Goal: Task Accomplishment & Management: Manage account settings

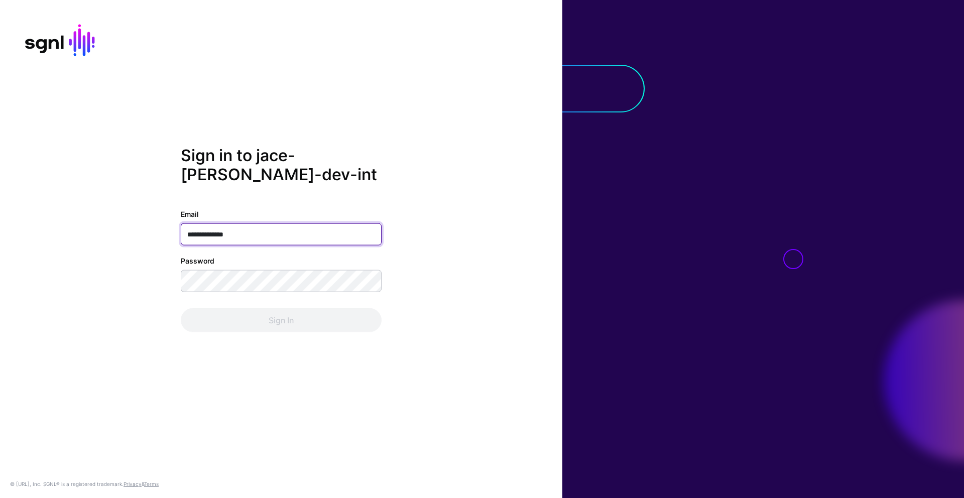
click at [235, 235] on input "**********" at bounding box center [281, 234] width 201 height 22
type input "**********"
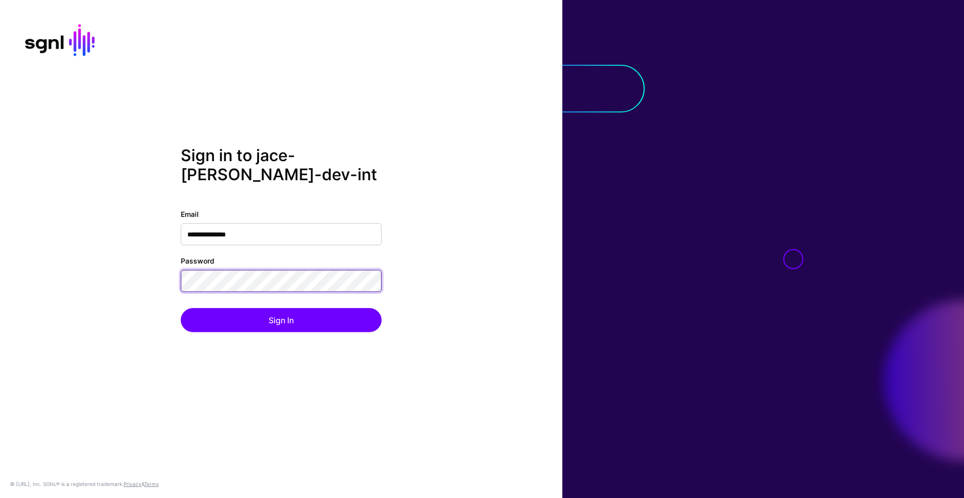
click at [181, 308] on button "Sign In" at bounding box center [281, 320] width 201 height 24
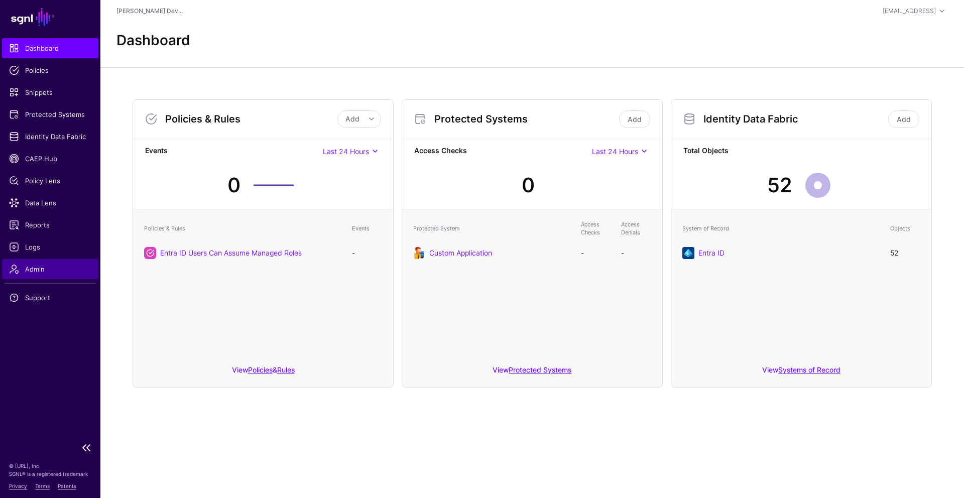
click at [24, 267] on span "Admin" at bounding box center [50, 269] width 82 height 10
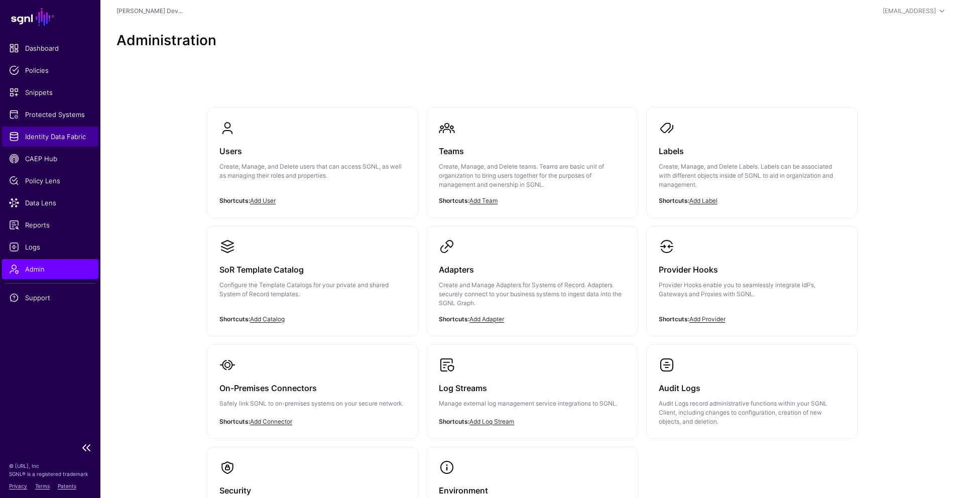
click at [82, 144] on link "Identity Data Fabric" at bounding box center [50, 137] width 96 height 20
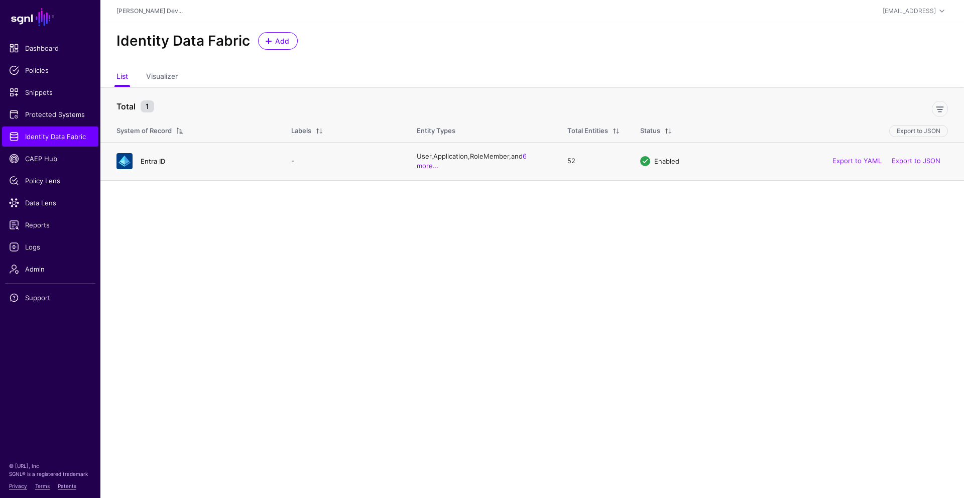
click at [156, 163] on link "Entra ID" at bounding box center [153, 161] width 25 height 8
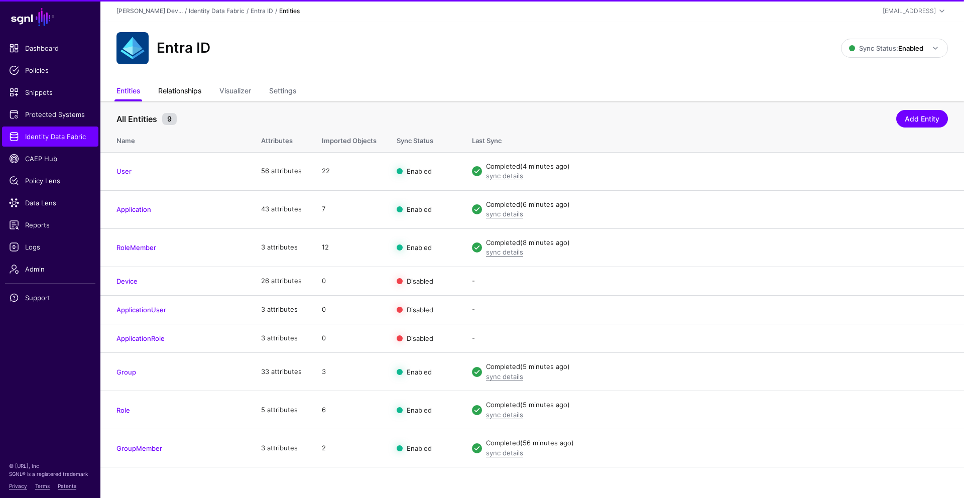
click at [179, 90] on link "Relationships" at bounding box center [179, 91] width 43 height 19
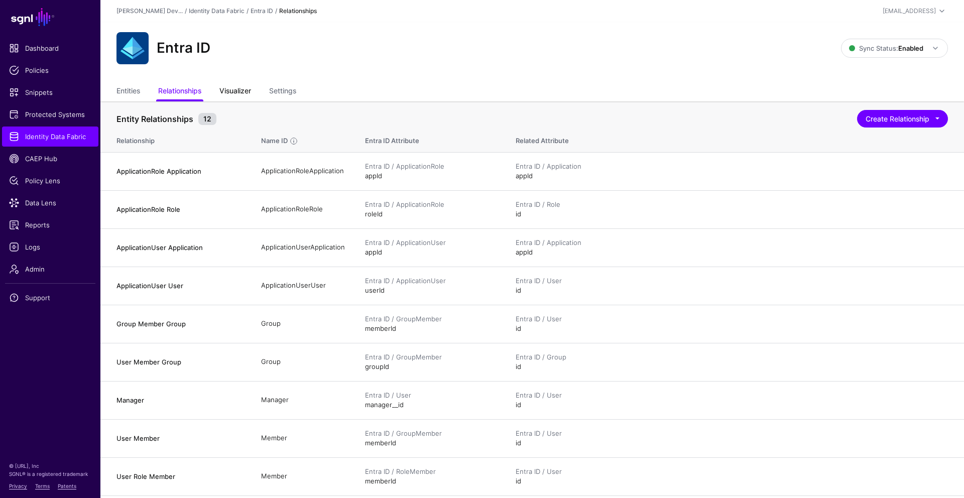
click at [226, 99] on link "Visualizer" at bounding box center [235, 91] width 32 height 19
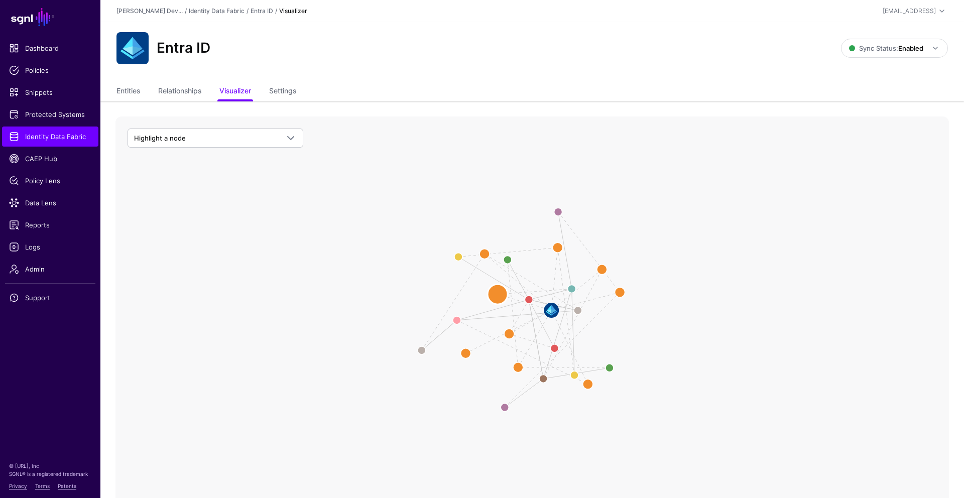
click at [363, 297] on circle at bounding box center [498, 294] width 20 height 20
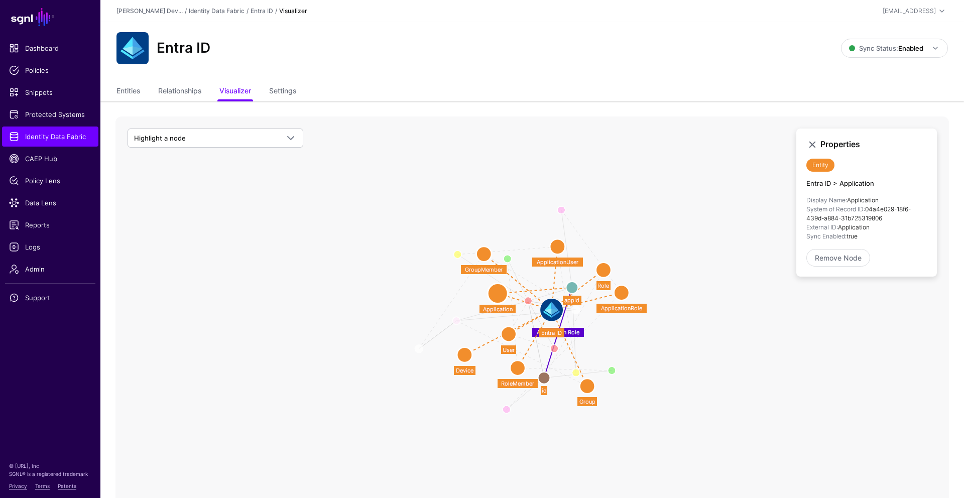
click at [363, 288] on circle at bounding box center [572, 288] width 12 height 12
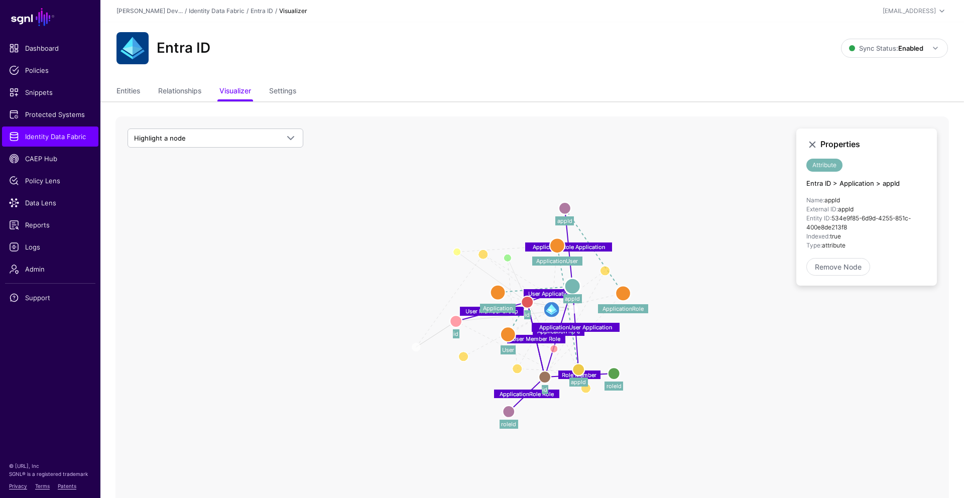
click at [363, 369] on circle at bounding box center [545, 377] width 12 height 12
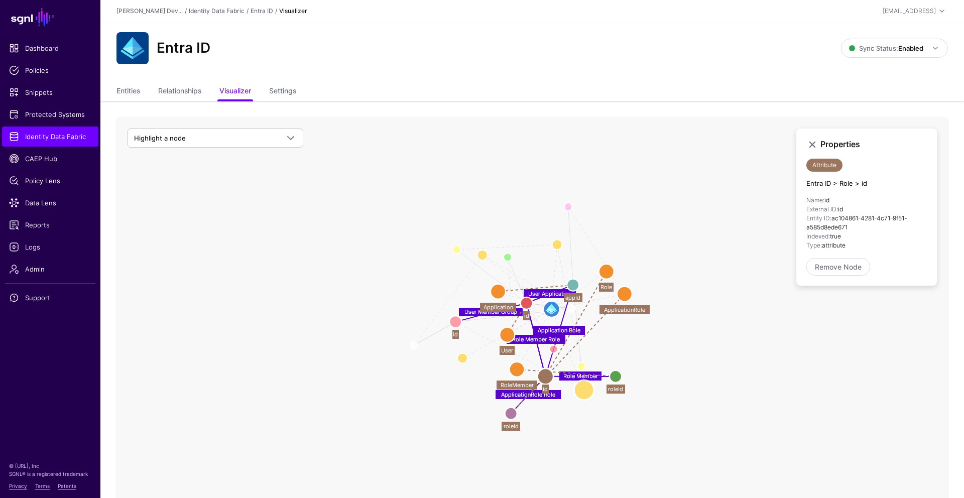
click at [363, 369] on circle at bounding box center [584, 390] width 20 height 20
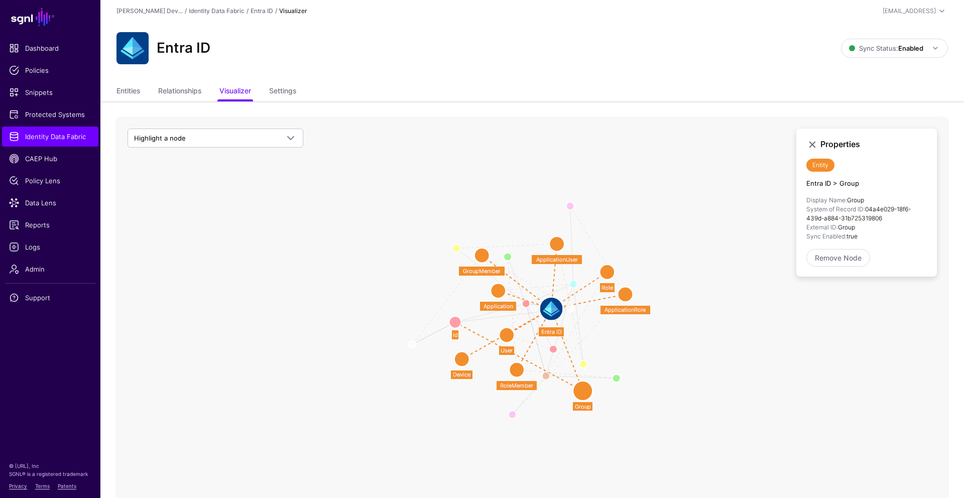
click at [363, 369] on icon "Application Role User Application User Member Group Role Member Role User Membe…" at bounding box center [532, 317] width 834 height 402
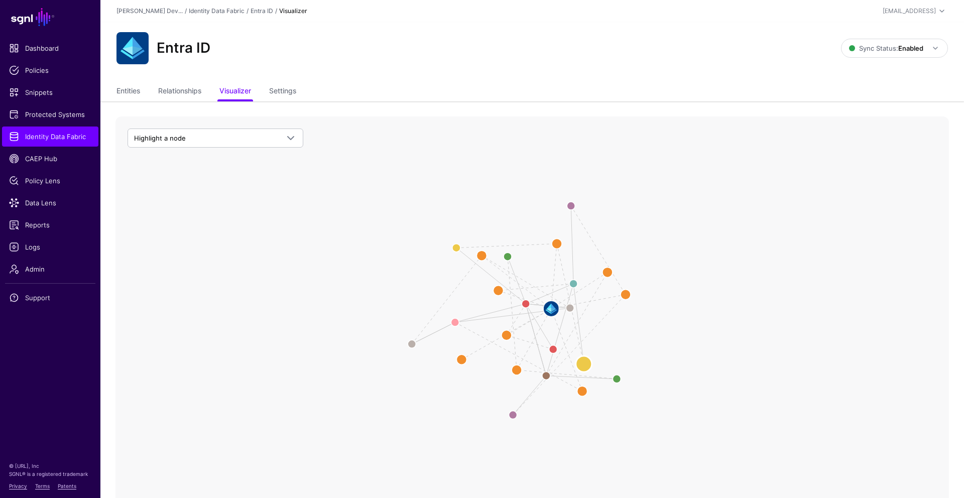
click at [363, 365] on circle at bounding box center [584, 364] width 16 height 16
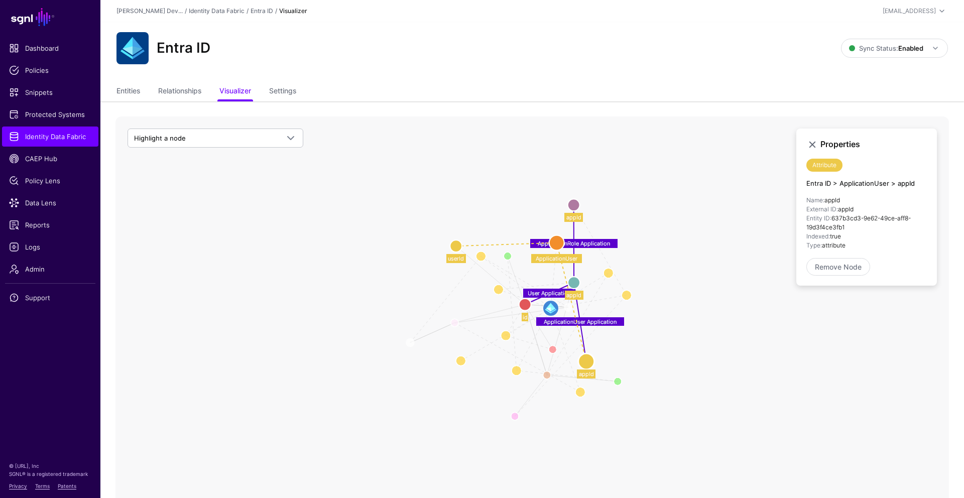
click at [363, 365] on icon "Member Of User Member Group Group Member Group Member Group User Role Member Us…" at bounding box center [532, 317] width 834 height 402
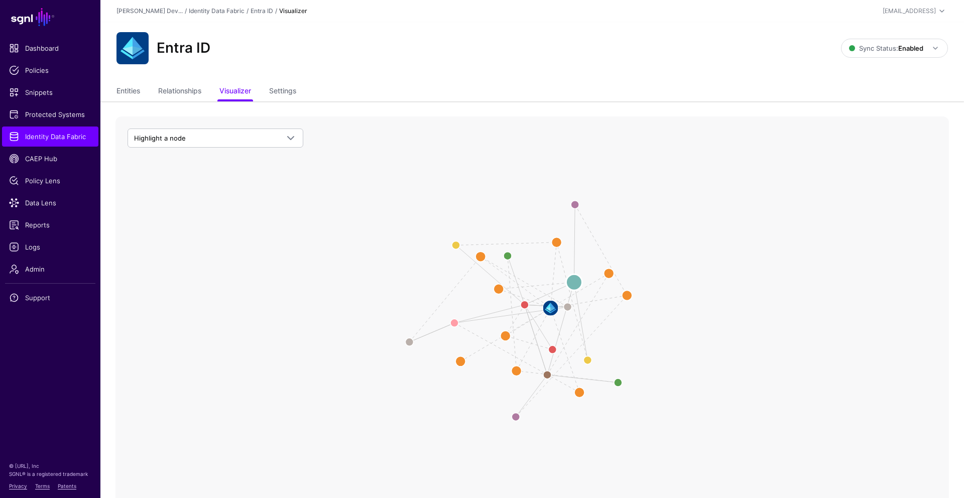
click at [363, 286] on circle at bounding box center [574, 282] width 16 height 16
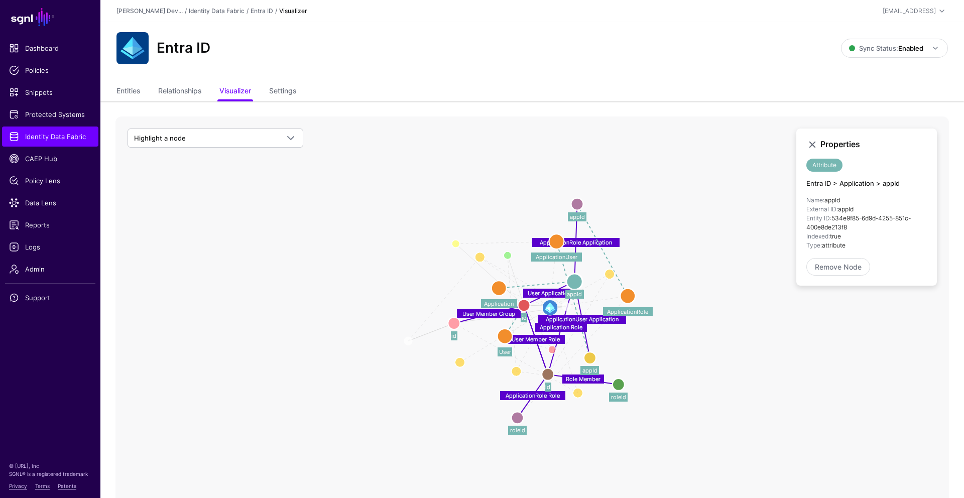
click at [363, 328] on icon "Manager ApplicationUser User User Member User Role Member Group Member Group Gr…" at bounding box center [532, 317] width 834 height 402
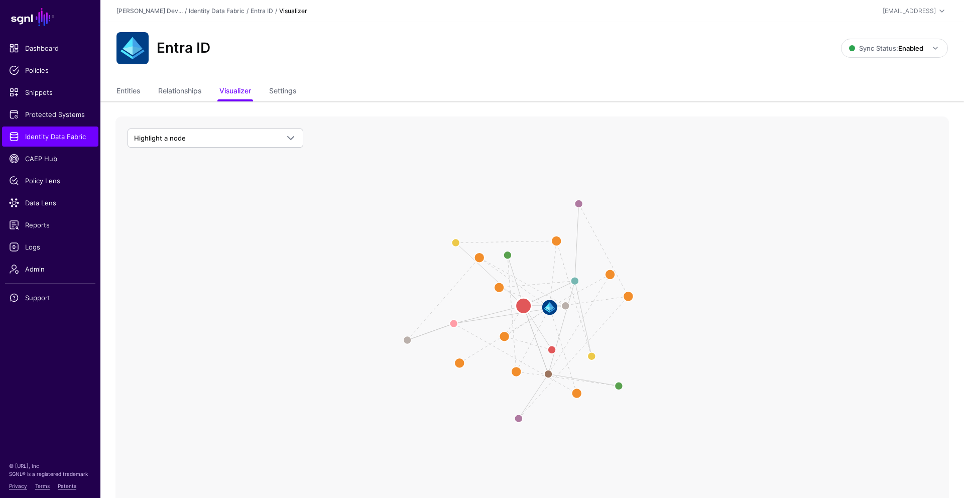
click at [363, 305] on circle at bounding box center [524, 306] width 16 height 16
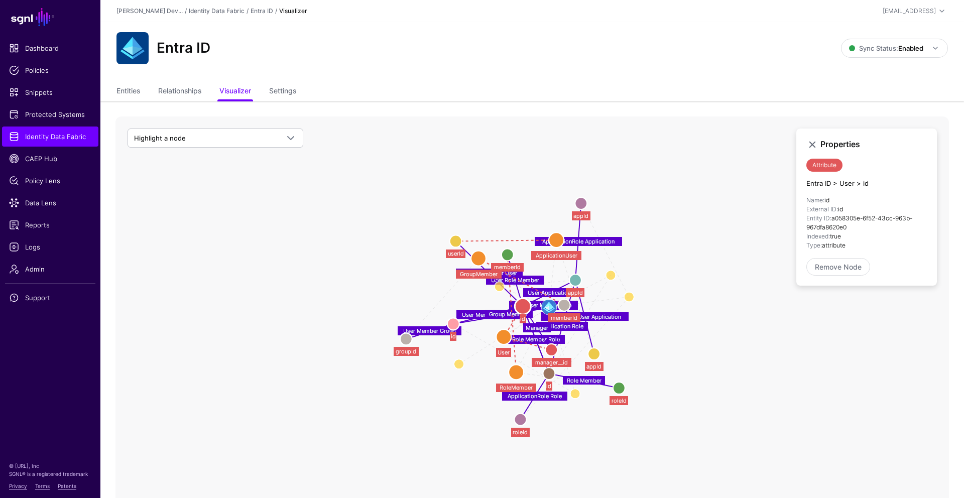
click at [363, 344] on icon "ApplicationRole Role Role Member User Member Role Role Member Role User Member …" at bounding box center [532, 317] width 834 height 402
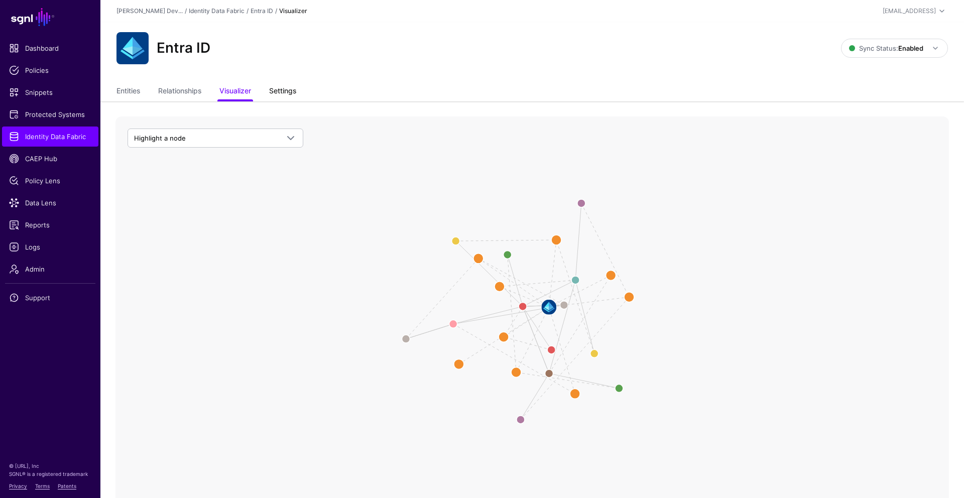
click at [287, 98] on link "Settings" at bounding box center [282, 91] width 27 height 19
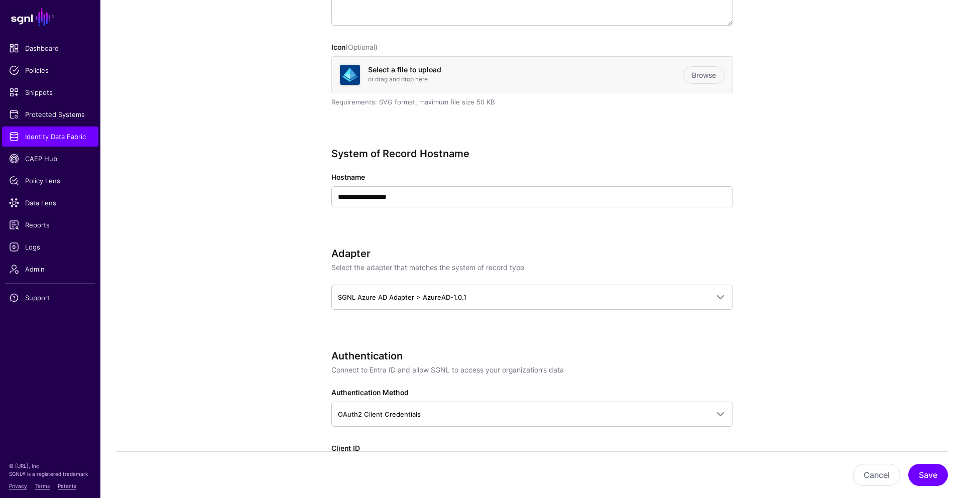
scroll to position [277, 0]
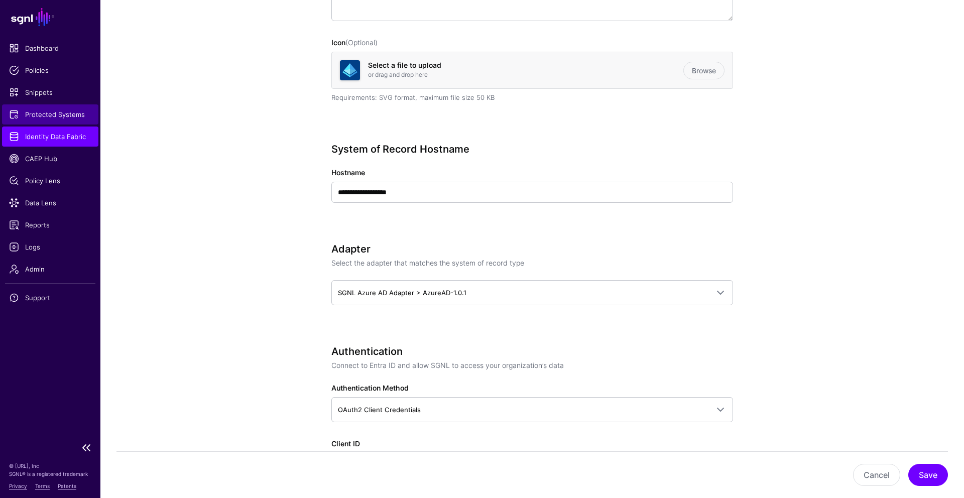
click at [44, 114] on span "Protected Systems" at bounding box center [50, 114] width 82 height 10
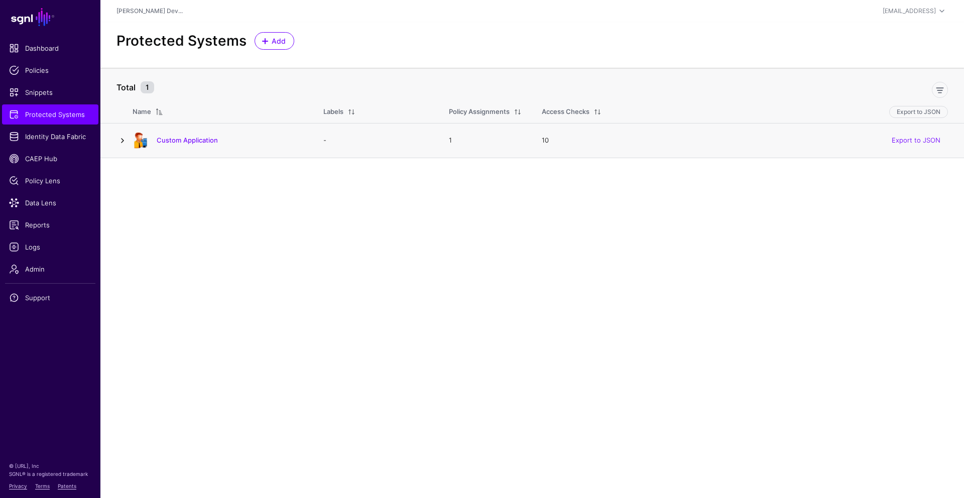
click at [123, 143] on link at bounding box center [122, 141] width 12 height 12
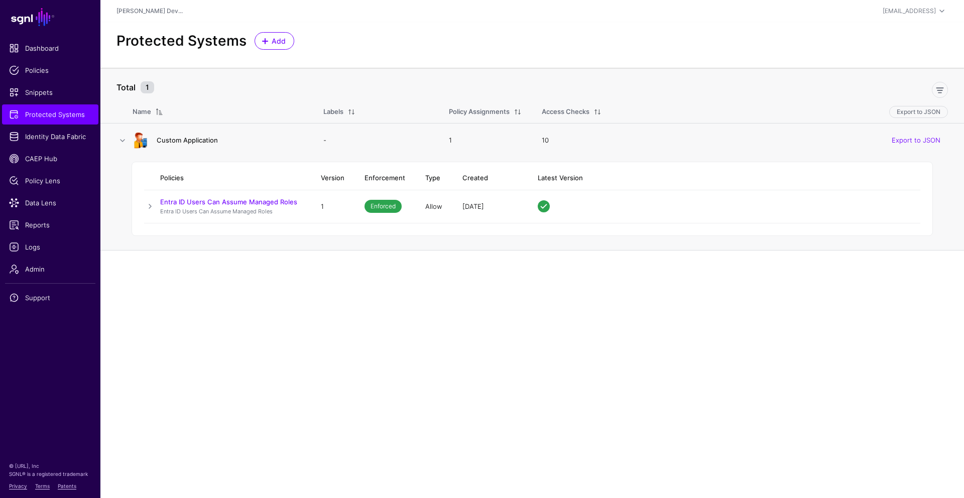
click at [181, 143] on link "Custom Application" at bounding box center [187, 140] width 61 height 8
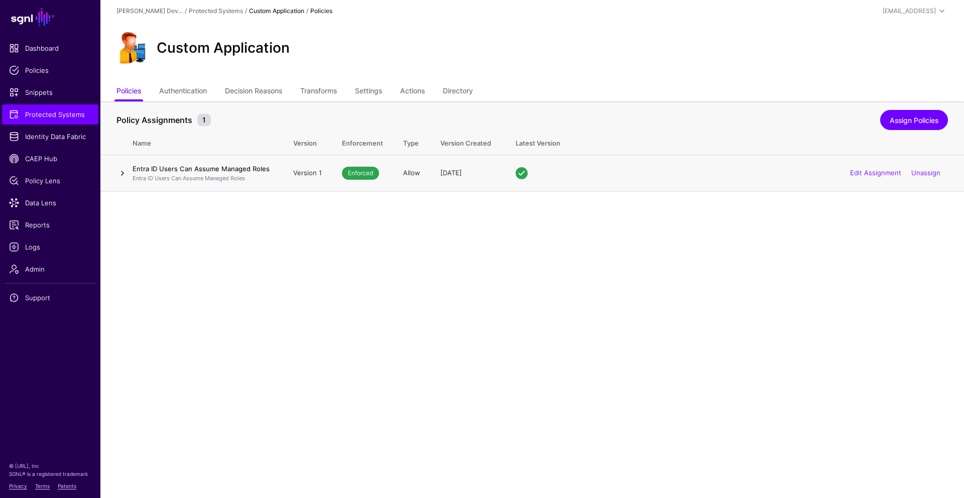
click at [128, 176] on link at bounding box center [122, 173] width 12 height 12
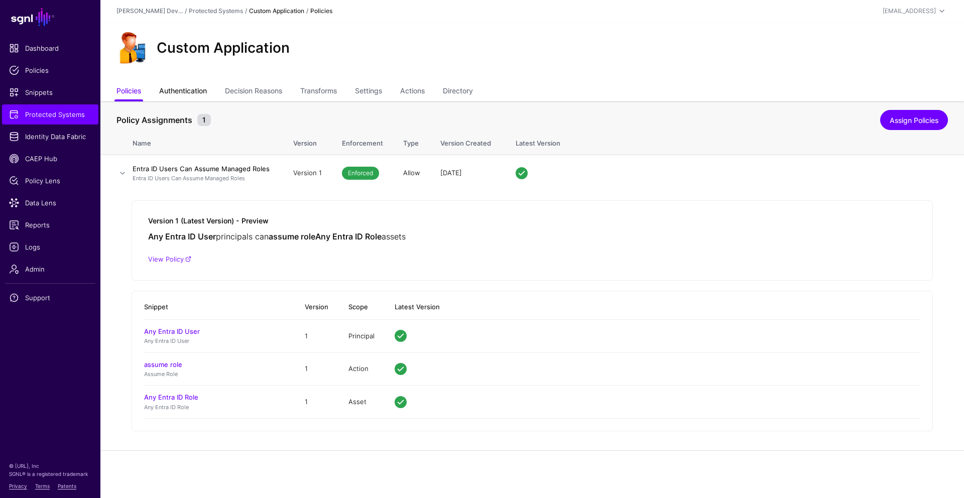
click at [182, 91] on link "Authentication" at bounding box center [183, 91] width 48 height 19
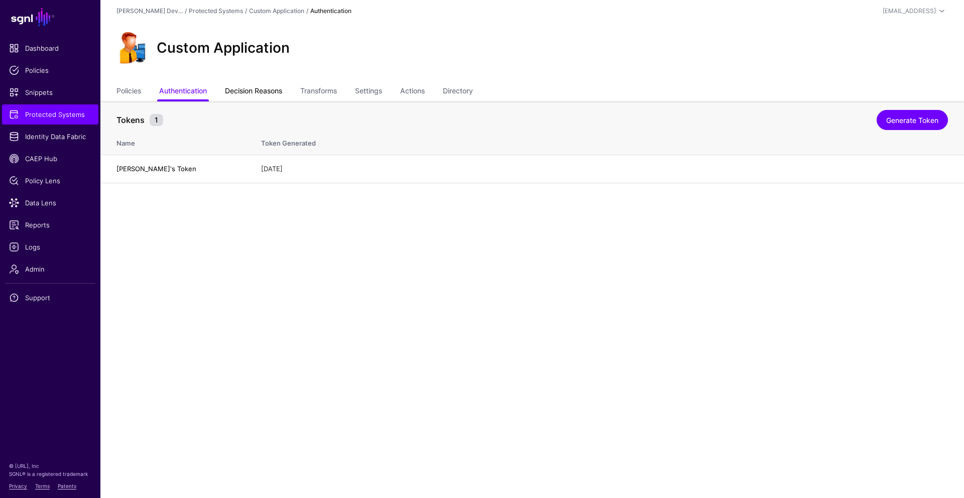
click at [253, 93] on link "Decision Reasons" at bounding box center [253, 91] width 57 height 19
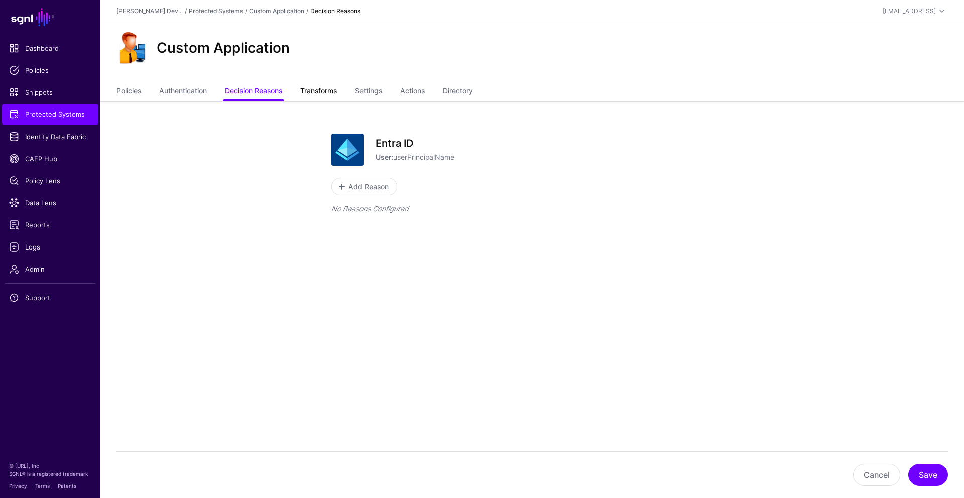
click at [329, 99] on link "Transforms" at bounding box center [318, 91] width 37 height 19
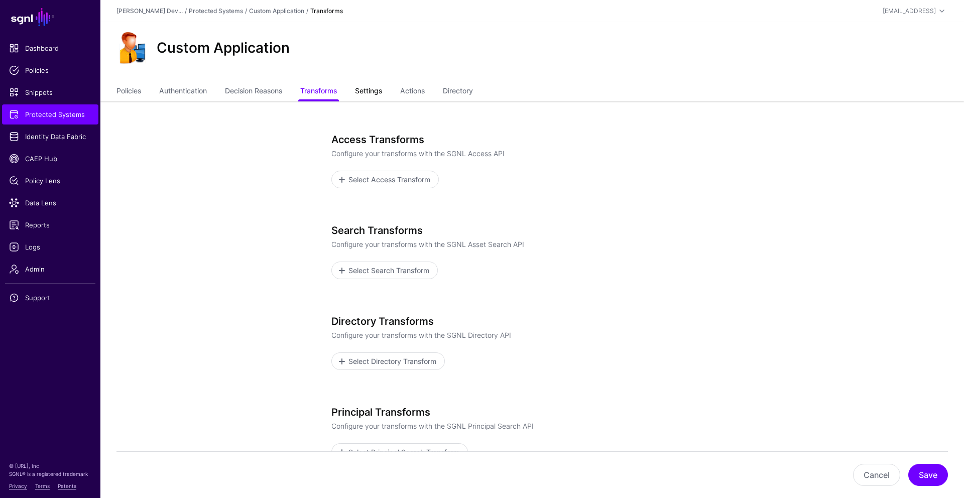
click at [363, 91] on link "Settings" at bounding box center [368, 91] width 27 height 19
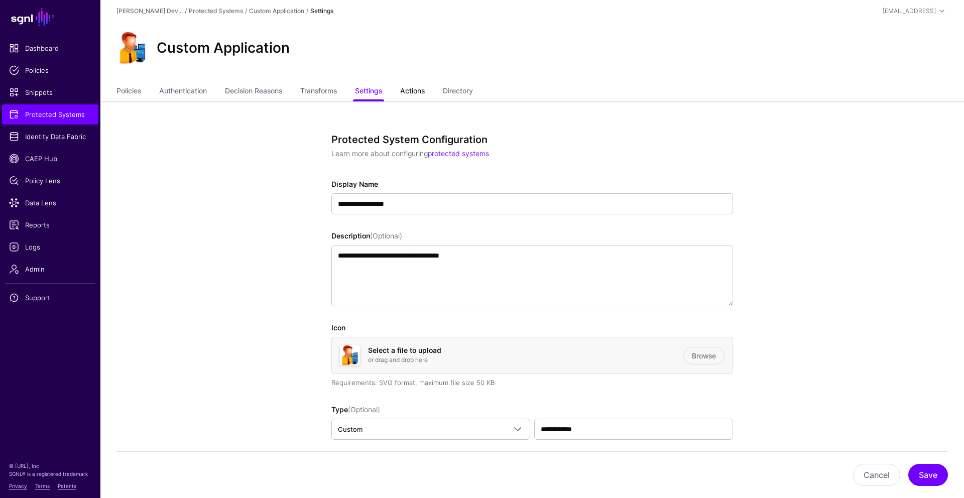
click at [363, 95] on link "Actions" at bounding box center [412, 91] width 25 height 19
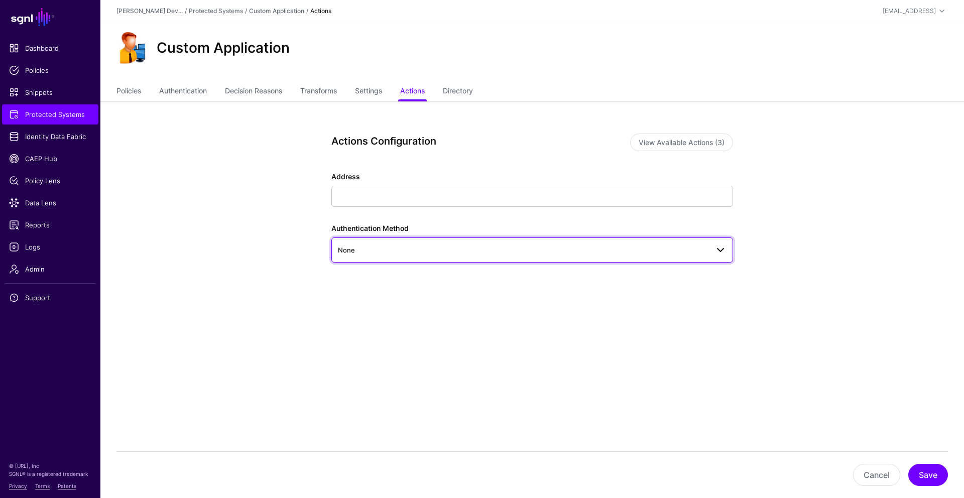
click at [363, 239] on link "None" at bounding box center [532, 250] width 402 height 25
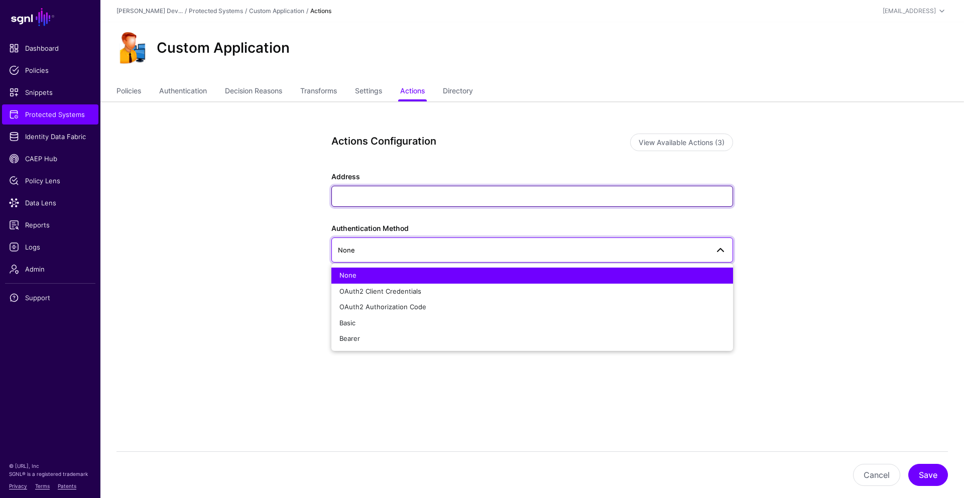
click at [363, 200] on input "Address" at bounding box center [532, 196] width 402 height 21
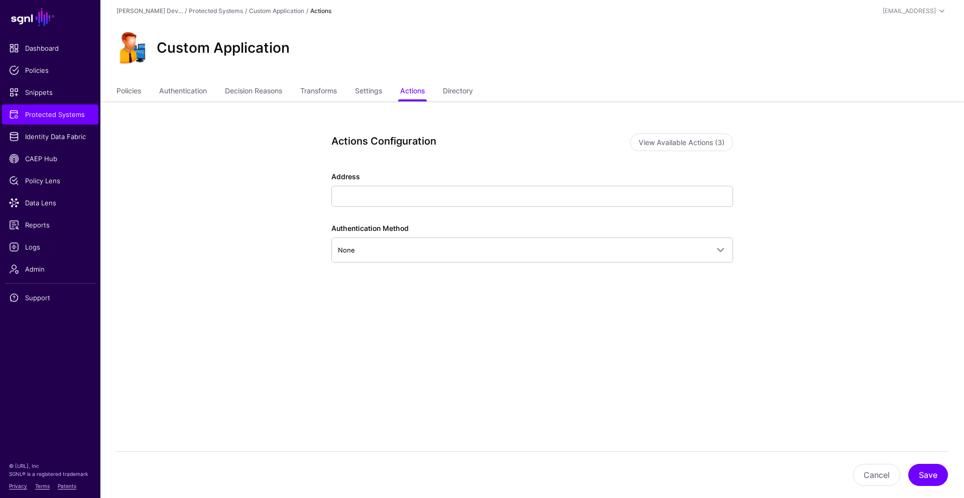
click at [363, 162] on div "Actions Configuration View Available Actions (3) Address Authentication Method …" at bounding box center [532, 224] width 402 height 181
click at [363, 141] on button "View Available Actions (3)" at bounding box center [681, 143] width 103 height 18
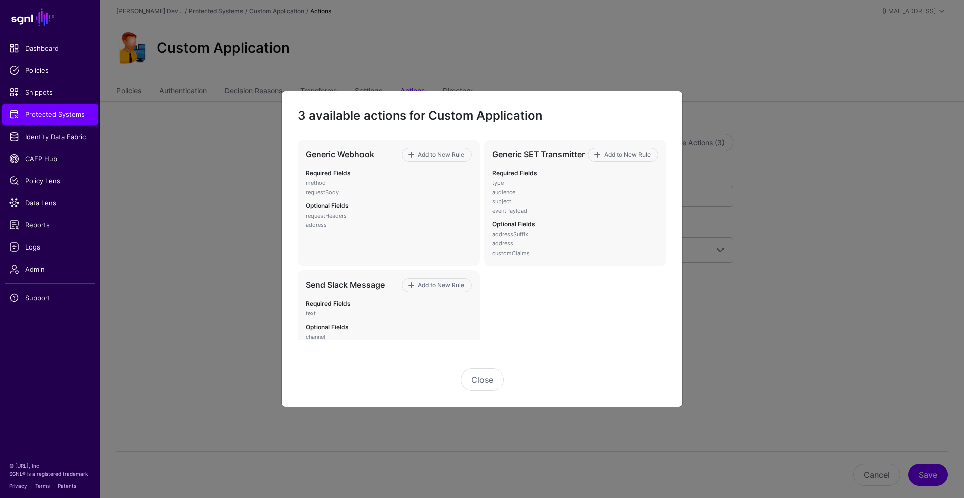
click at [265, 296] on ngb-modal-window "3 available actions for Custom Application Generic Webhook Add to New Rule Requ…" at bounding box center [482, 249] width 964 height 498
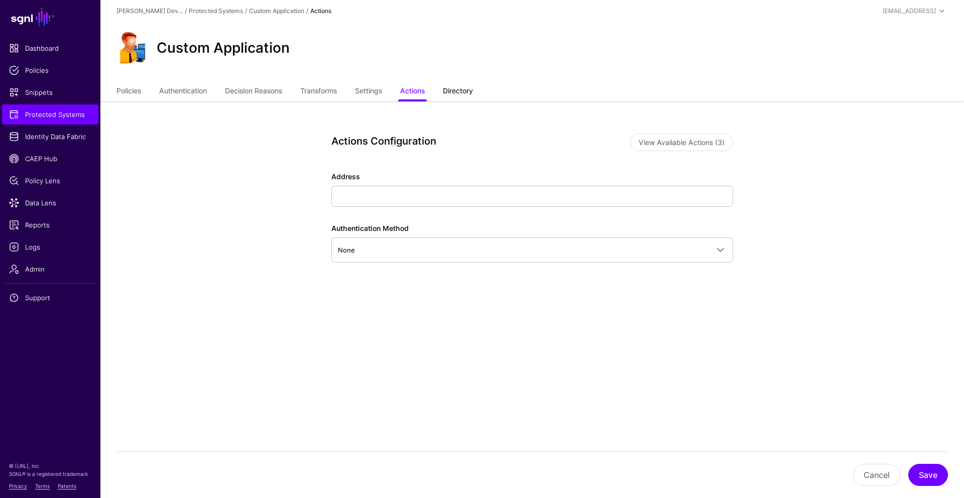
click at [363, 90] on link "Directory" at bounding box center [458, 91] width 30 height 19
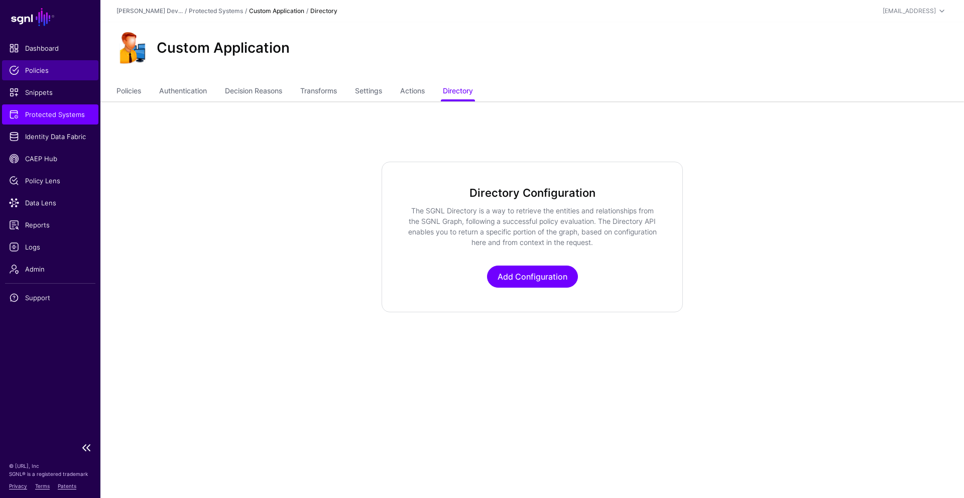
click at [42, 74] on span "Policies" at bounding box center [50, 70] width 82 height 10
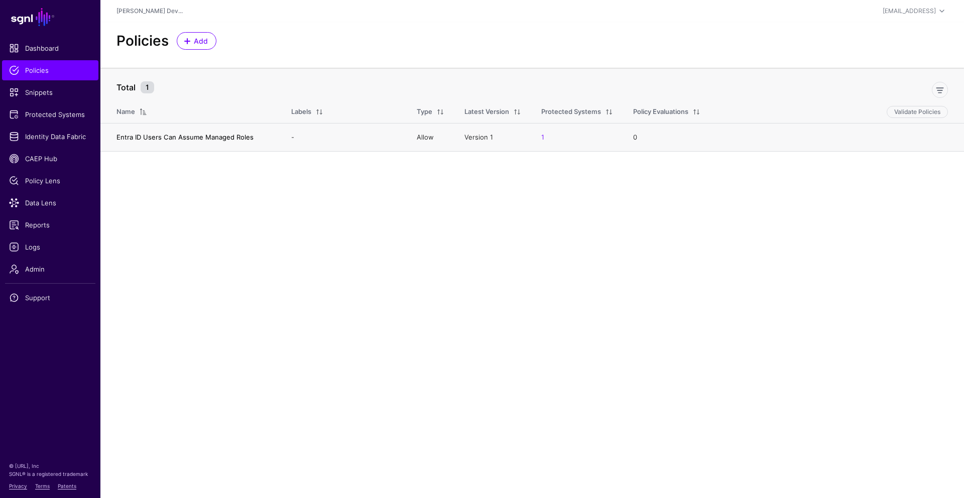
click at [196, 138] on link "Entra ID Users Can Assume Managed Roles" at bounding box center [184, 137] width 137 height 8
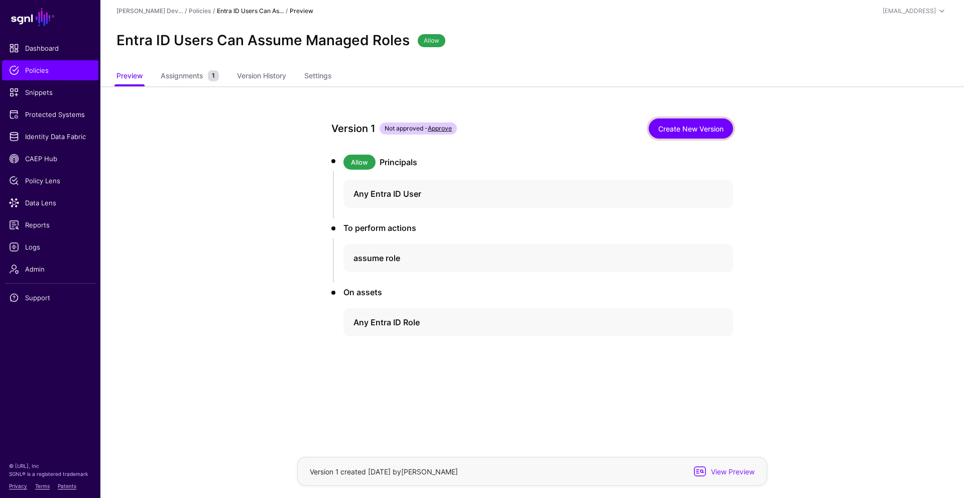
click at [363, 132] on link "Create New Version" at bounding box center [691, 129] width 84 height 20
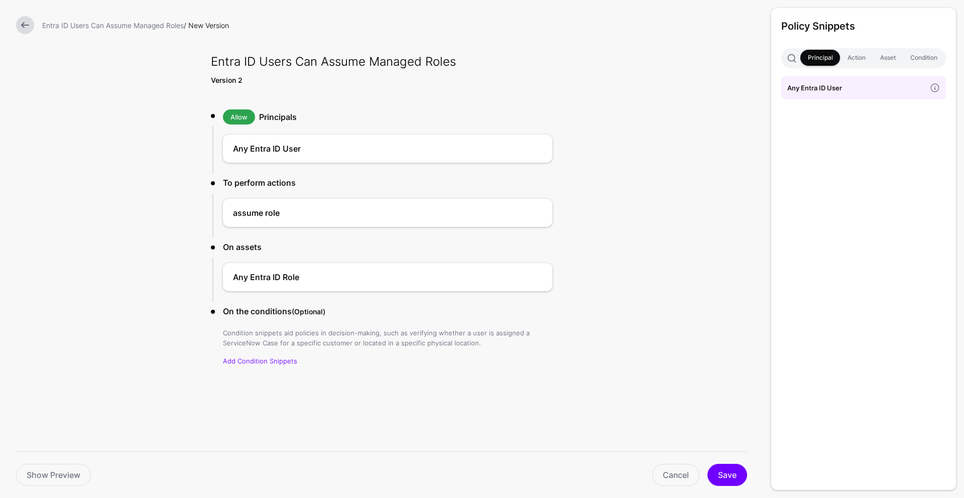
click at [363, 93] on h4 "Any Entra ID User" at bounding box center [856, 87] width 139 height 11
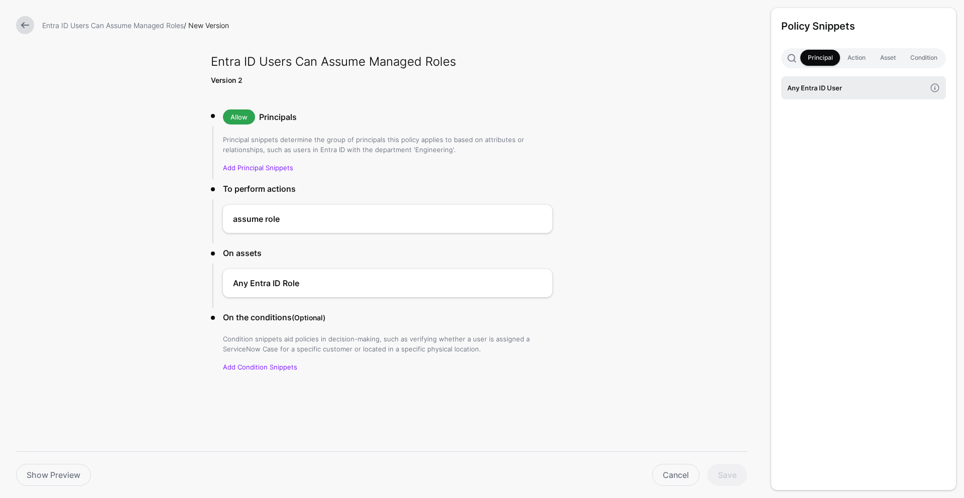
click at [363, 93] on h4 "Any Entra ID User" at bounding box center [856, 87] width 139 height 11
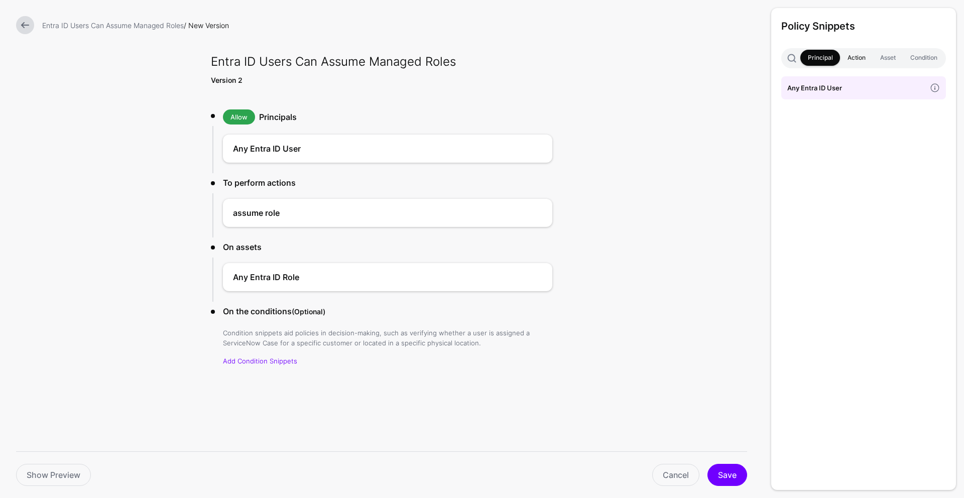
click at [363, 61] on link "Action" at bounding box center [856, 58] width 33 height 16
click at [363, 61] on link "Asset" at bounding box center [888, 58] width 30 height 16
click at [363, 55] on link "Condition" at bounding box center [924, 58] width 42 height 16
click at [363, 57] on link "Principal" at bounding box center [820, 58] width 40 height 16
click at [29, 31] on link at bounding box center [25, 25] width 18 height 18
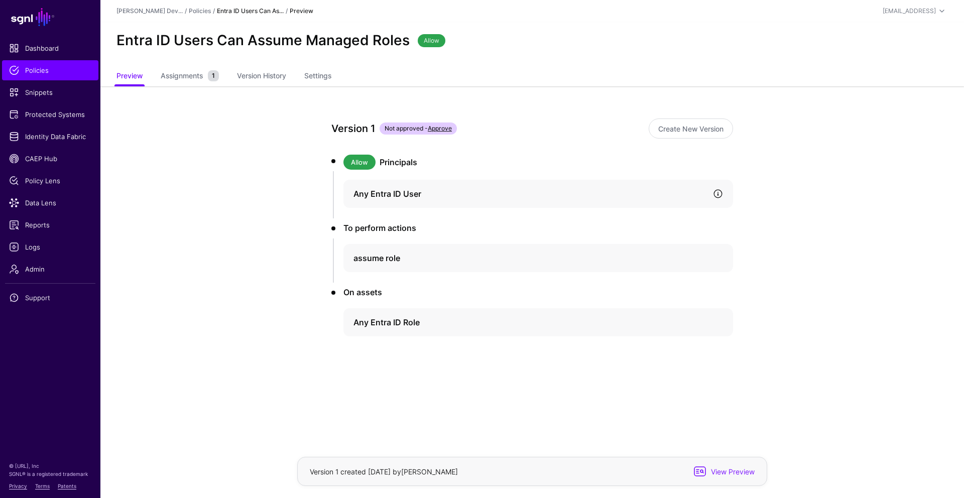
click at [363, 196] on link at bounding box center [718, 194] width 10 height 10
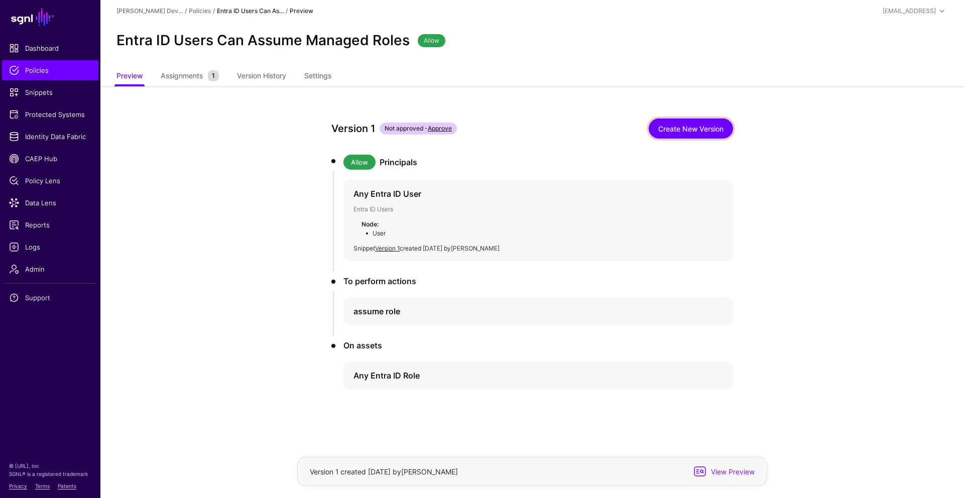
click at [363, 129] on link "Create New Version" at bounding box center [691, 129] width 84 height 20
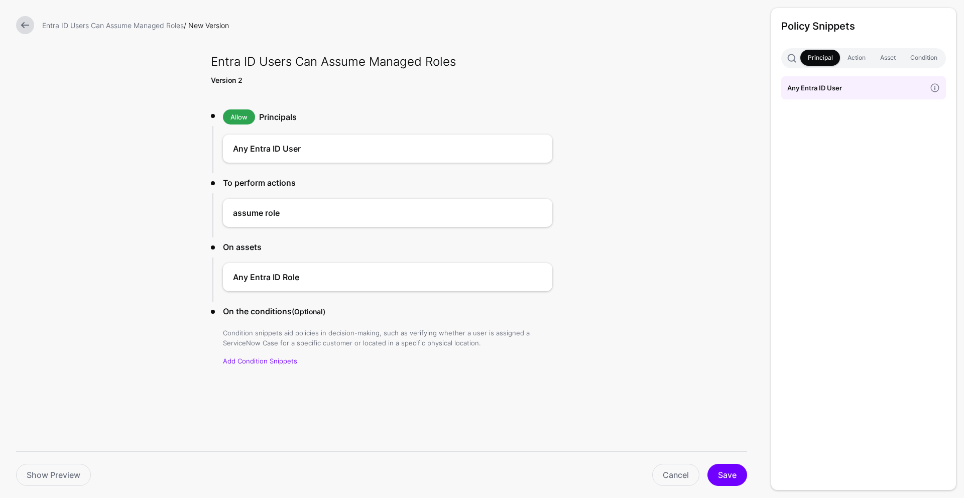
click at [363, 31] on h3 "Policy Snippets" at bounding box center [863, 26] width 165 height 16
click at [363, 85] on span at bounding box center [935, 88] width 22 height 22
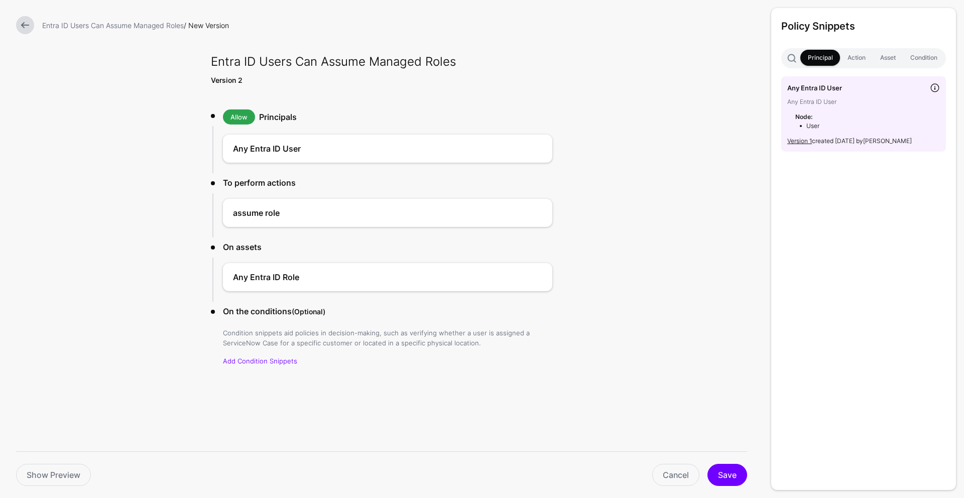
click at [363, 85] on span at bounding box center [935, 88] width 22 height 22
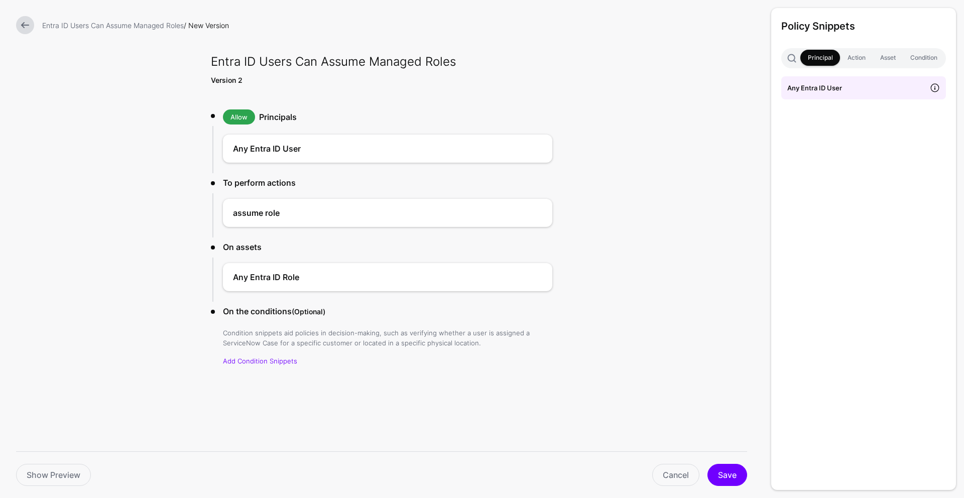
click at [363, 85] on span at bounding box center [935, 88] width 22 height 22
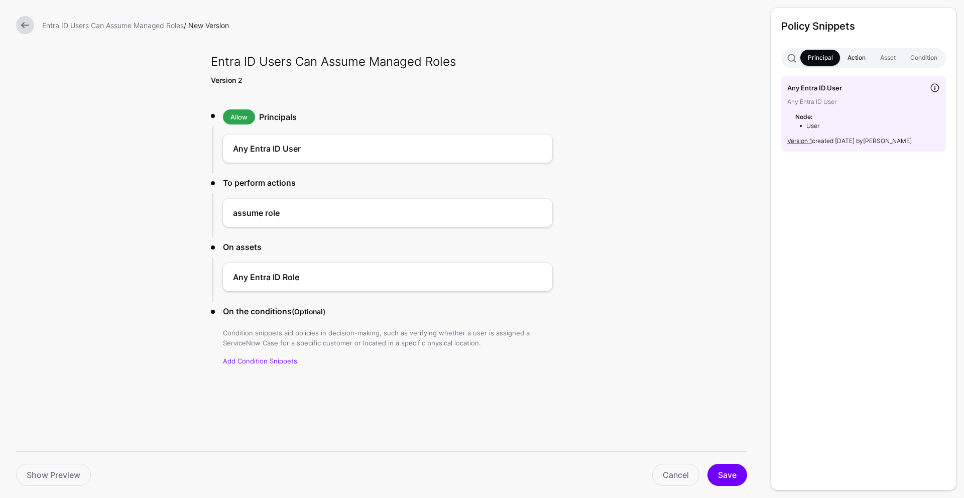
click at [363, 59] on link "Action" at bounding box center [856, 58] width 33 height 16
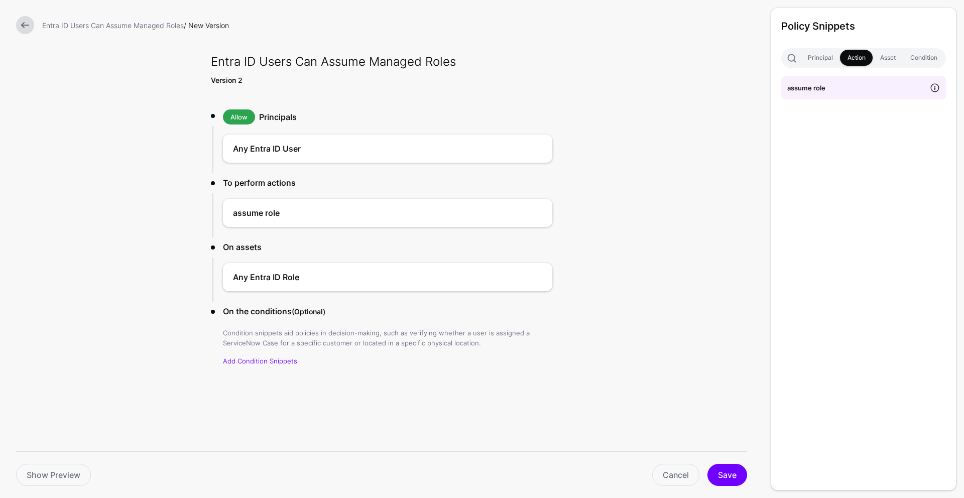
click at [363, 87] on span at bounding box center [935, 88] width 22 height 22
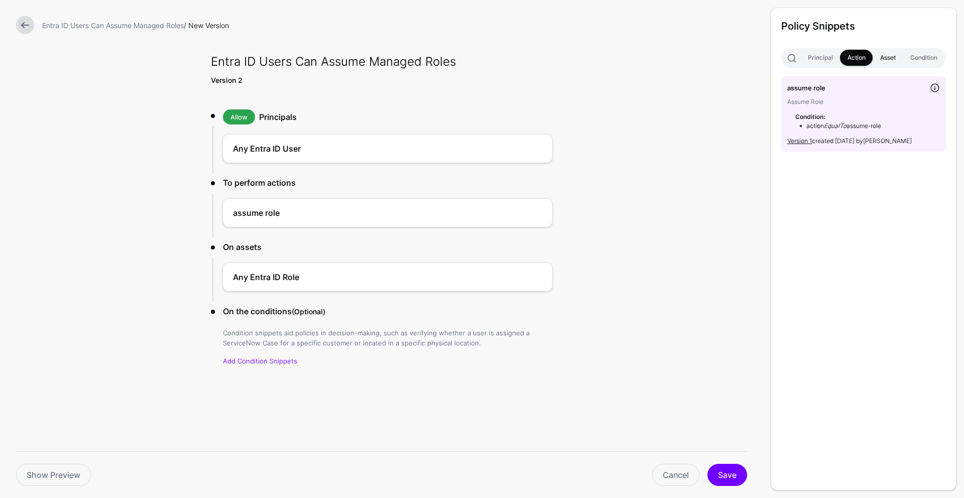
click at [363, 57] on link "Asset" at bounding box center [888, 58] width 30 height 16
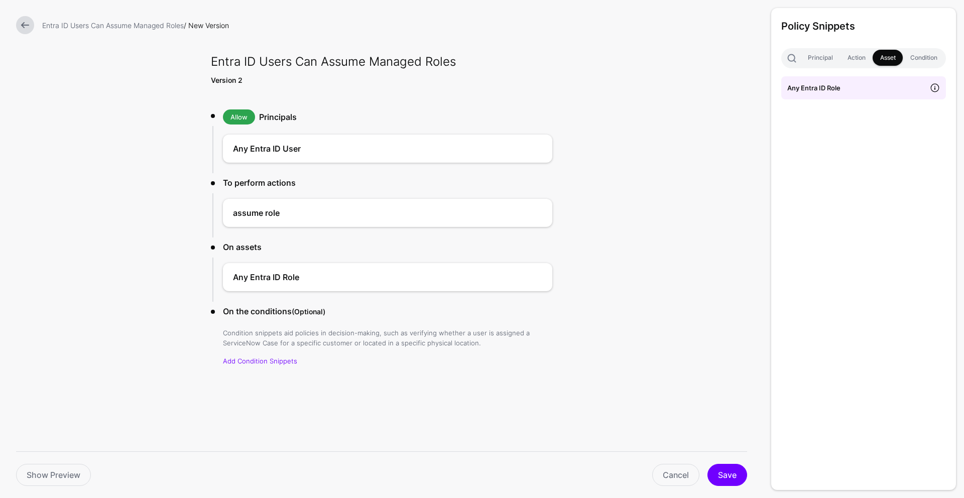
click at [363, 84] on span at bounding box center [935, 88] width 22 height 22
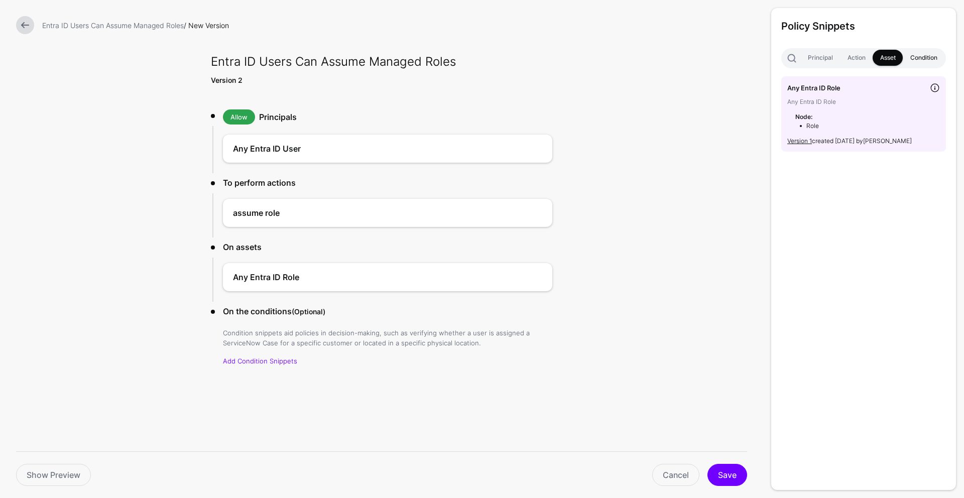
click at [363, 58] on link "Condition" at bounding box center [924, 58] width 42 height 16
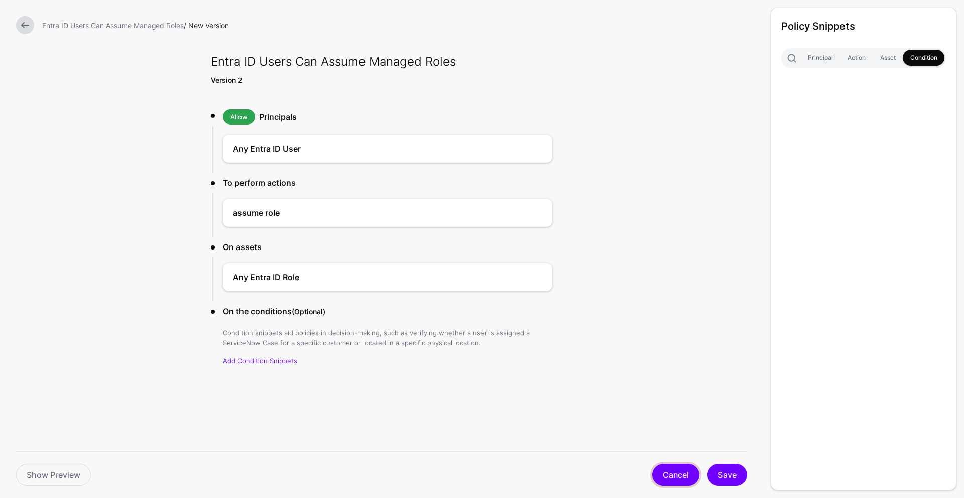
click at [363, 369] on link "Cancel" at bounding box center [675, 475] width 47 height 22
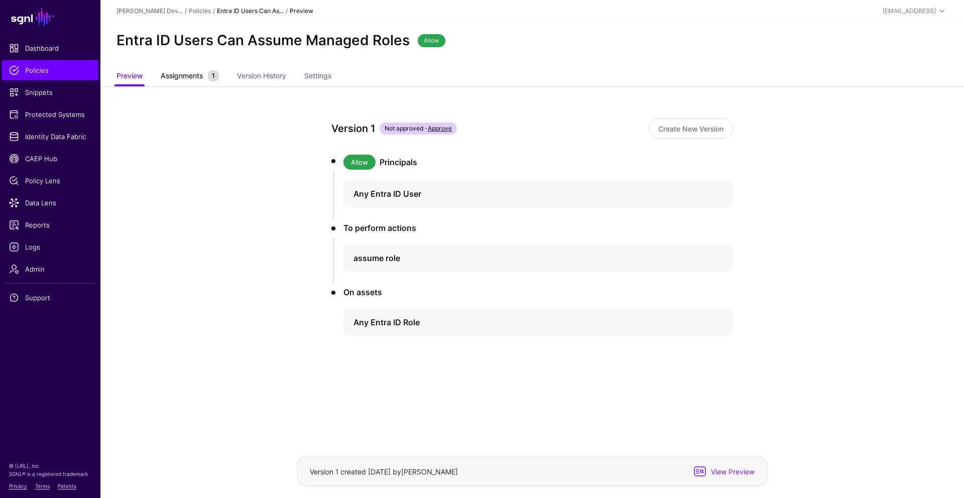
click at [177, 77] on span "Assignments" at bounding box center [181, 75] width 47 height 11
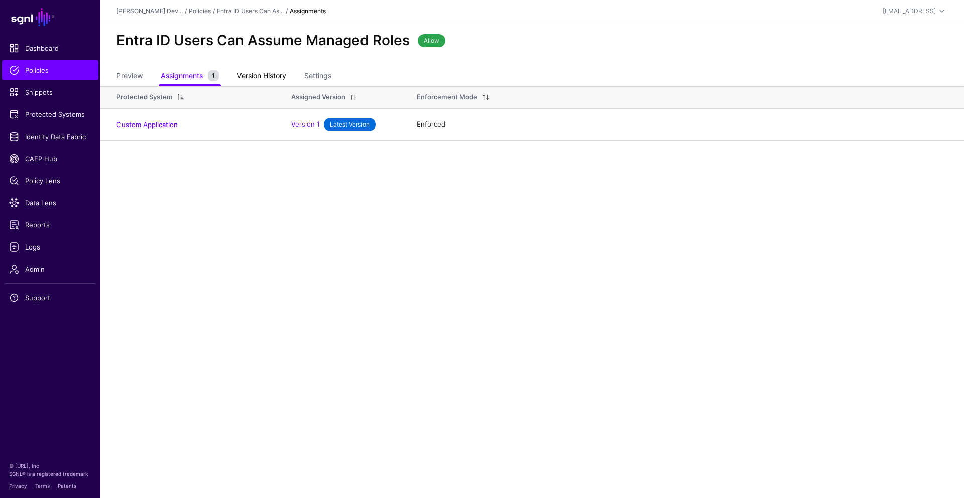
click at [255, 73] on link "Version History" at bounding box center [261, 76] width 49 height 19
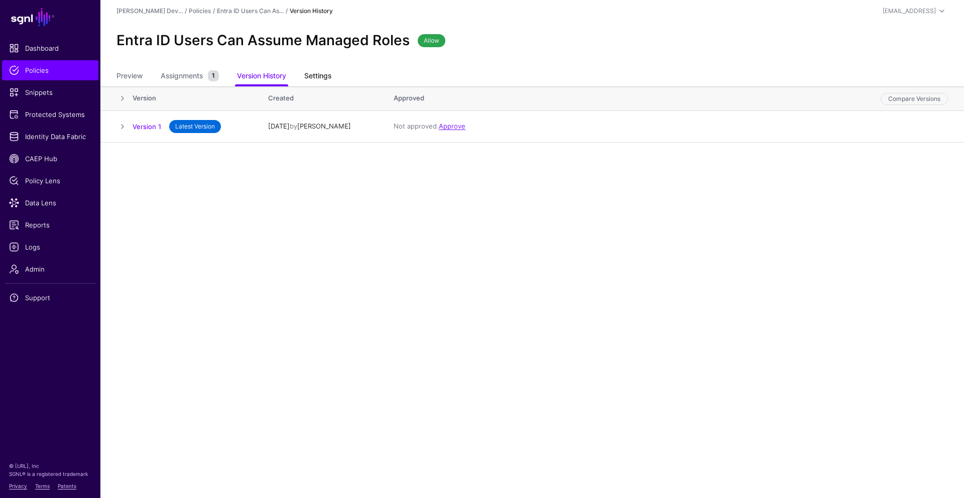
click at [328, 73] on link "Settings" at bounding box center [317, 76] width 27 height 19
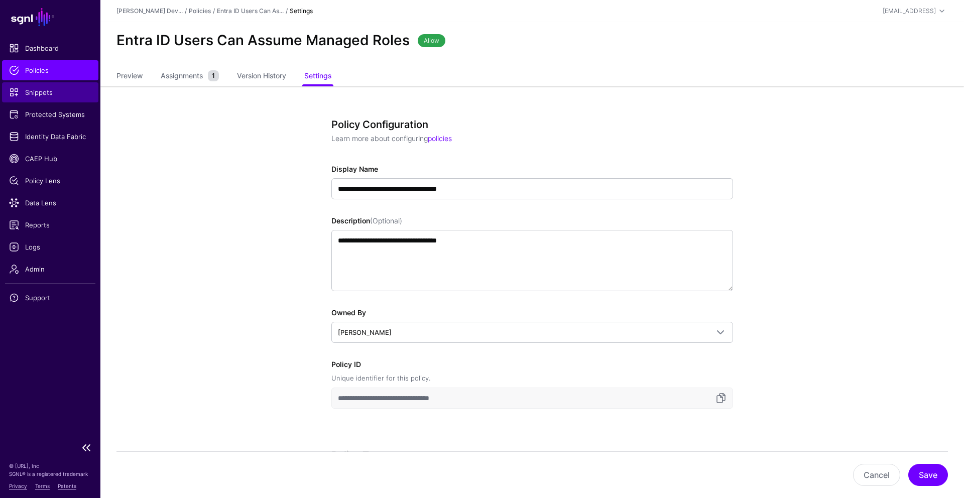
click at [70, 100] on link "Snippets" at bounding box center [50, 92] width 96 height 20
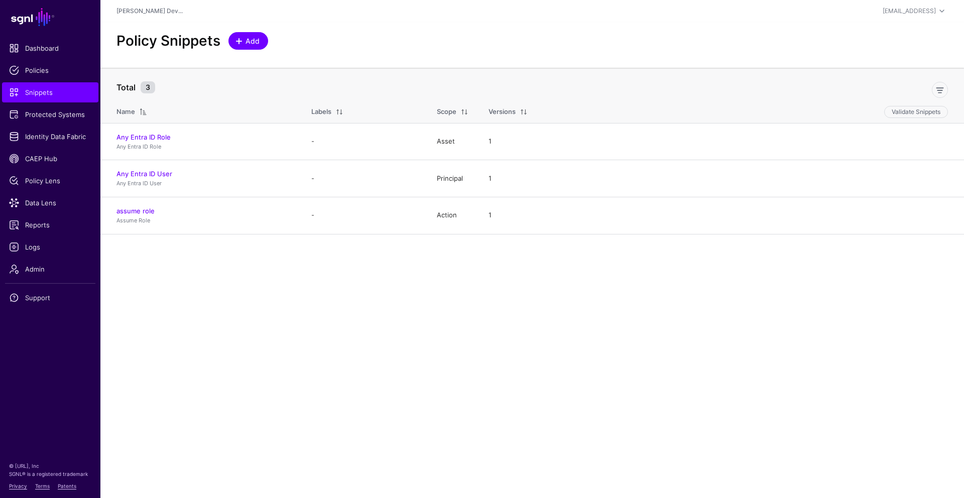
click at [239, 45] on span at bounding box center [239, 41] width 8 height 8
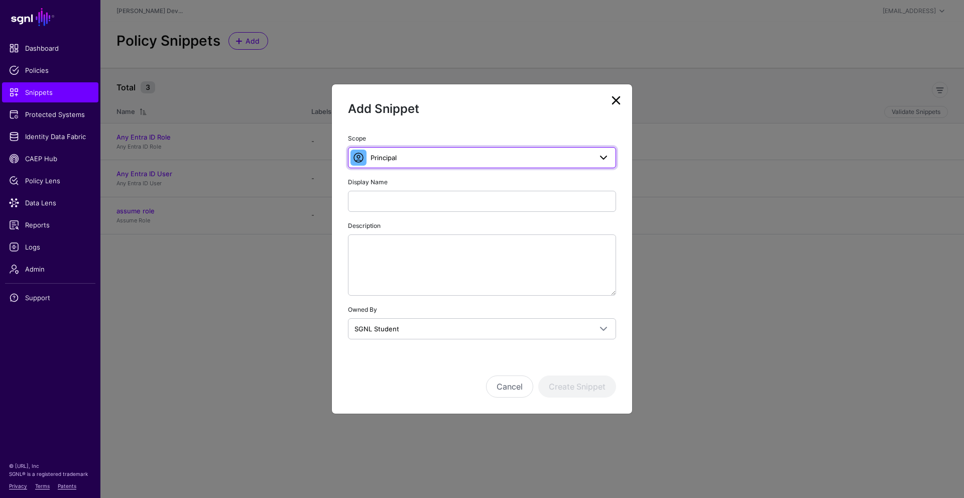
click at [363, 156] on link "Principal" at bounding box center [482, 157] width 268 height 21
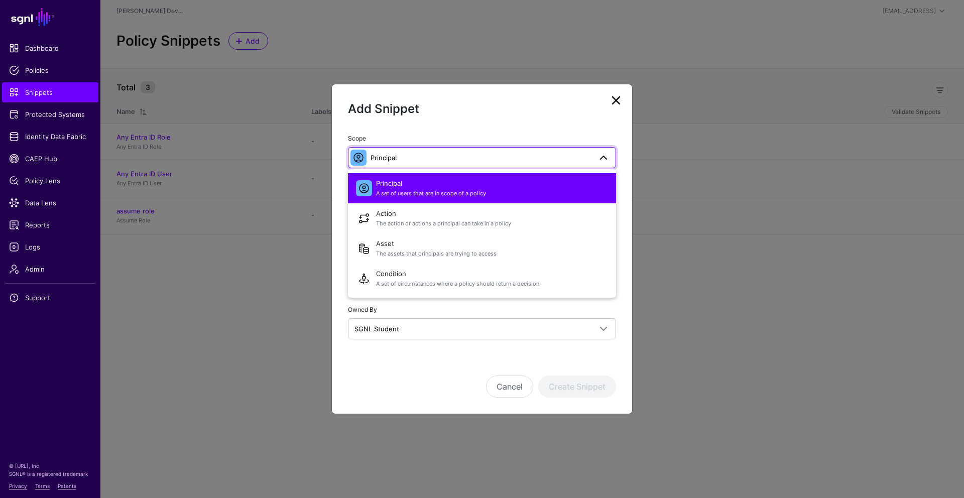
click at [363, 157] on span at bounding box center [604, 158] width 12 height 12
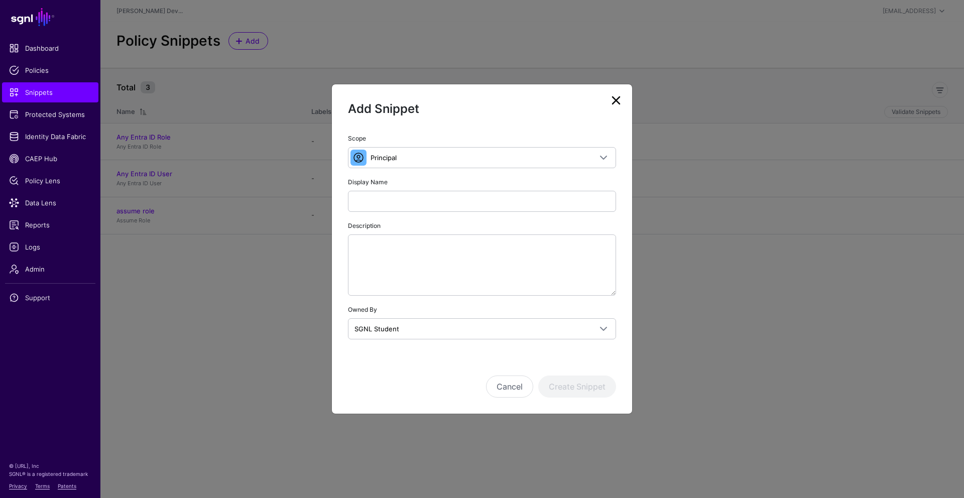
click at [363, 99] on link at bounding box center [616, 100] width 16 height 16
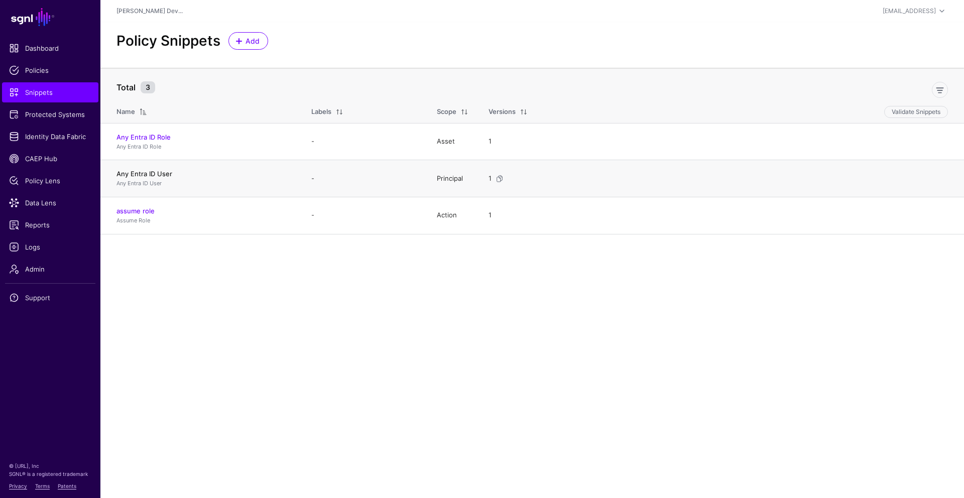
click at [154, 174] on link "Any Entra ID User" at bounding box center [144, 174] width 56 height 8
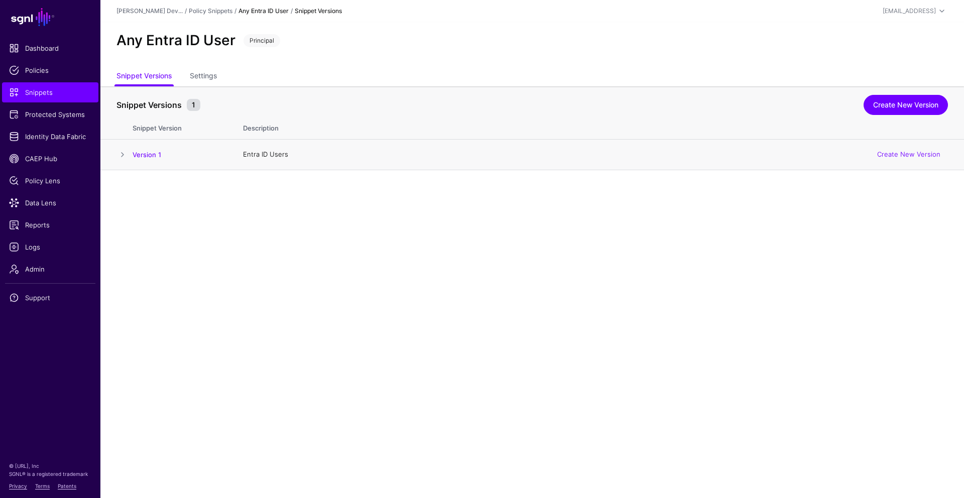
click at [127, 158] on span at bounding box center [122, 155] width 12 height 12
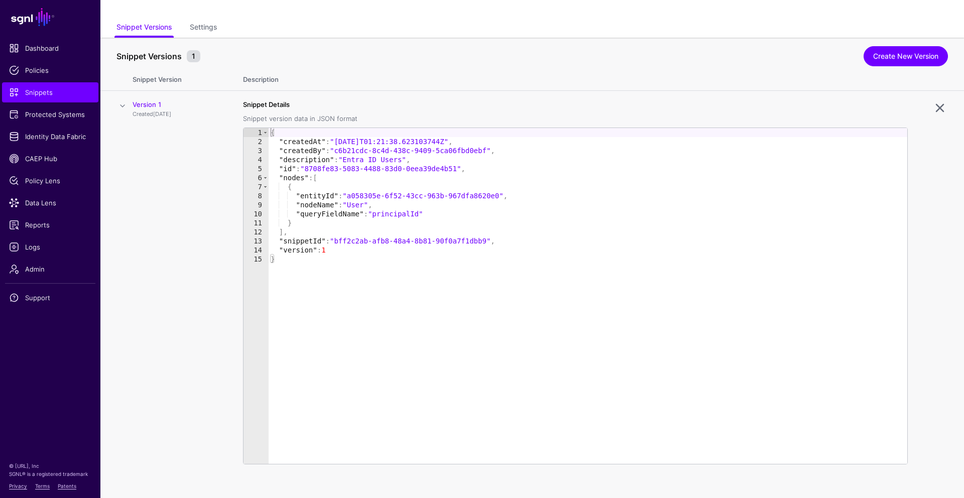
scroll to position [55, 0]
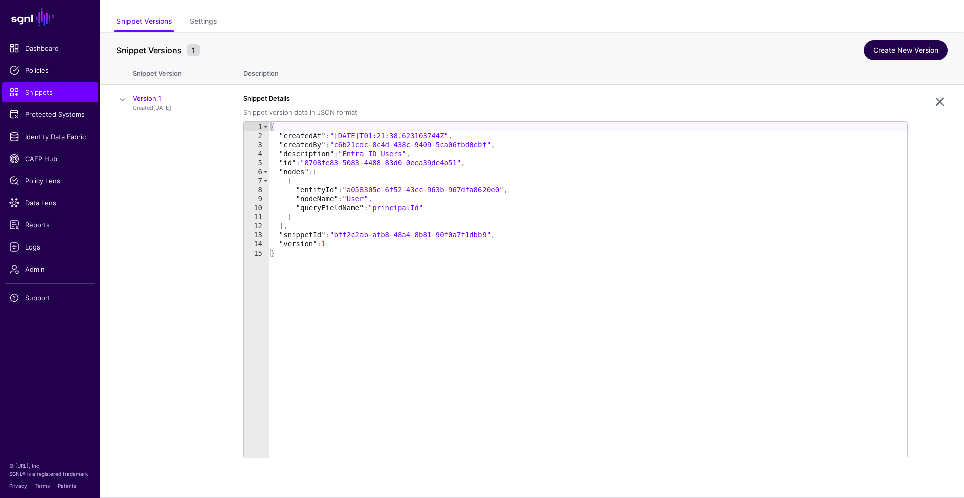
click at [363, 59] on link "Create New Version" at bounding box center [906, 50] width 84 height 20
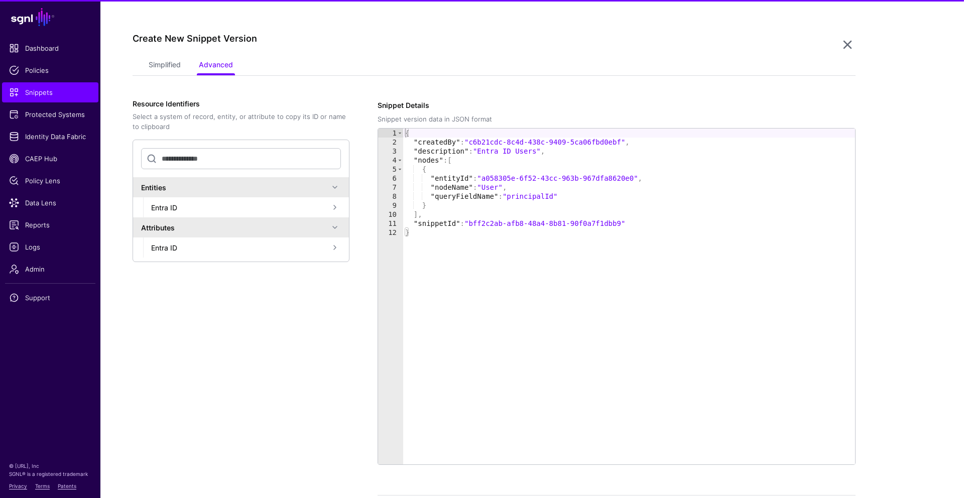
scroll to position [170, 0]
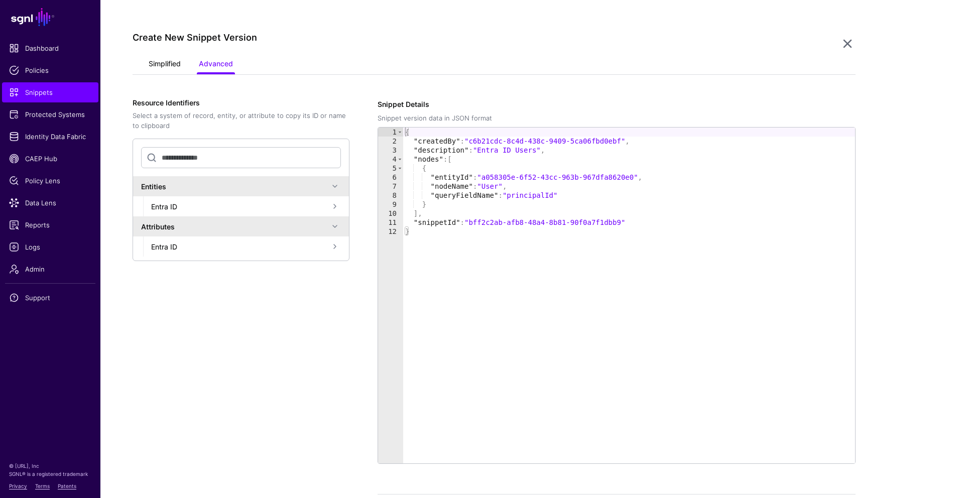
click at [167, 63] on link "Simplified" at bounding box center [165, 64] width 32 height 19
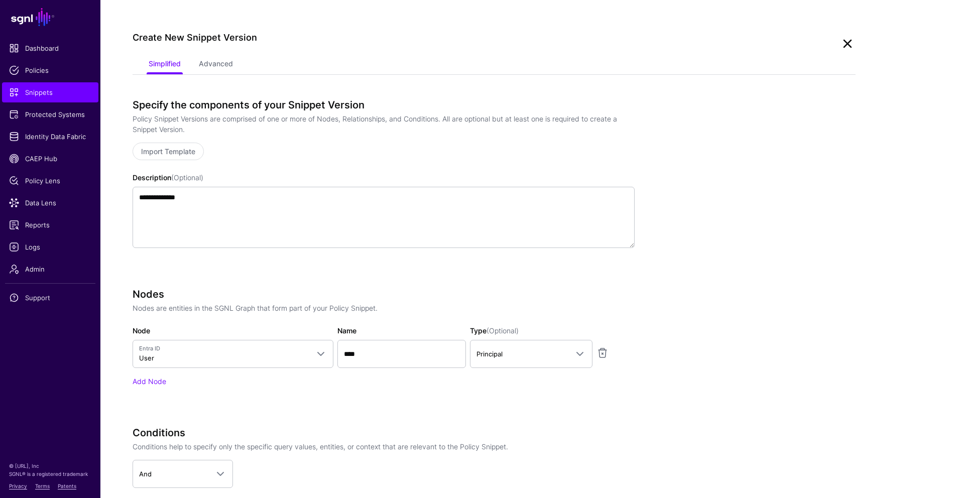
click at [363, 49] on link at bounding box center [848, 44] width 16 height 16
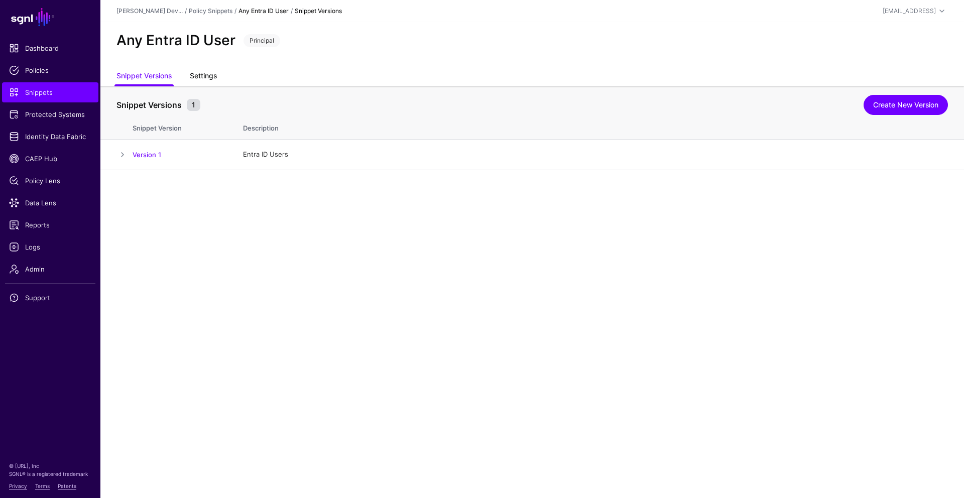
click at [205, 74] on link "Settings" at bounding box center [203, 76] width 27 height 19
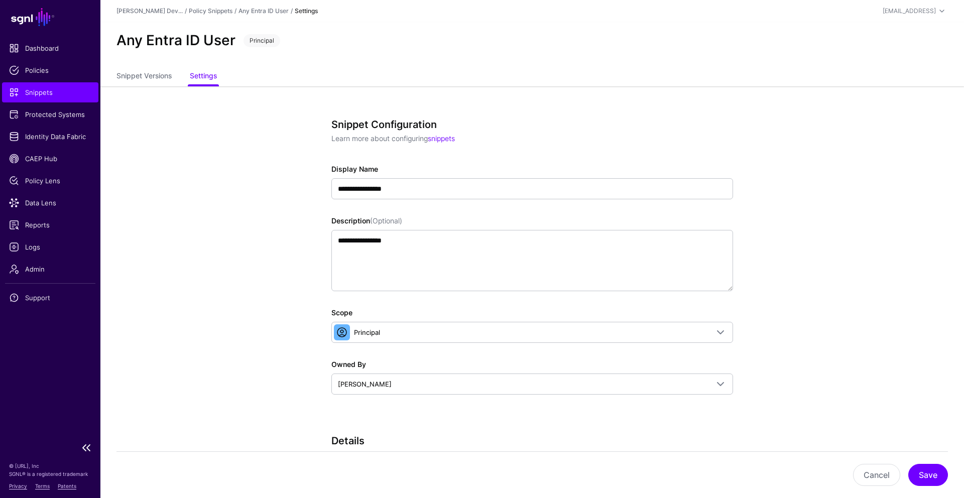
click at [67, 92] on span "Snippets" at bounding box center [50, 92] width 82 height 10
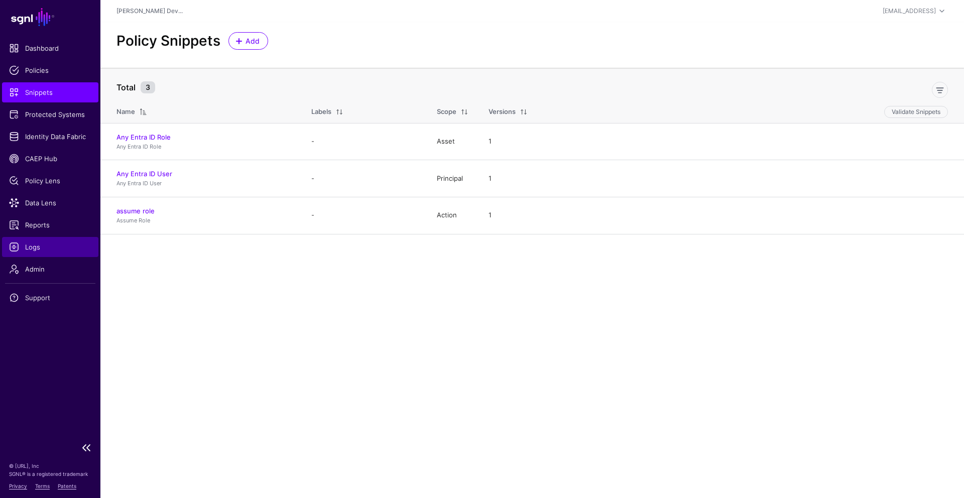
click at [59, 250] on span "Logs" at bounding box center [50, 247] width 82 height 10
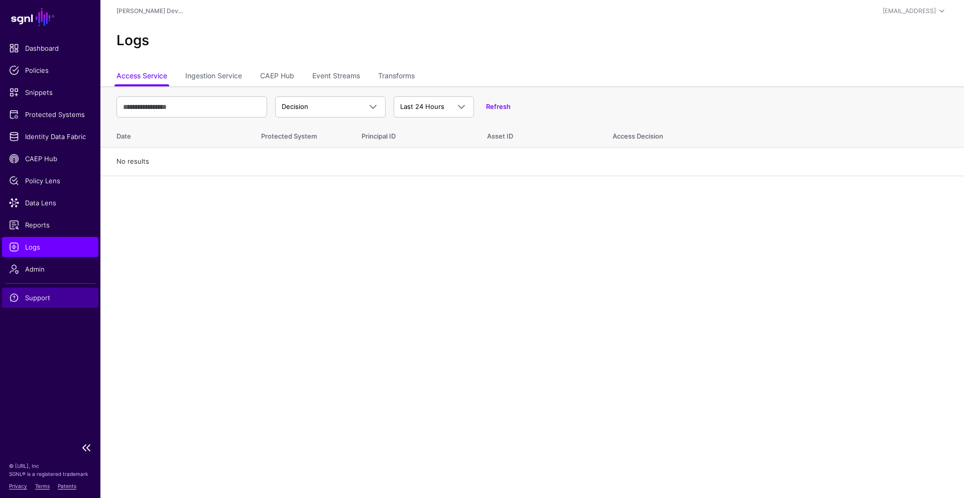
click at [55, 301] on span "Support" at bounding box center [50, 298] width 82 height 10
